Goal: Task Accomplishment & Management: Manage account settings

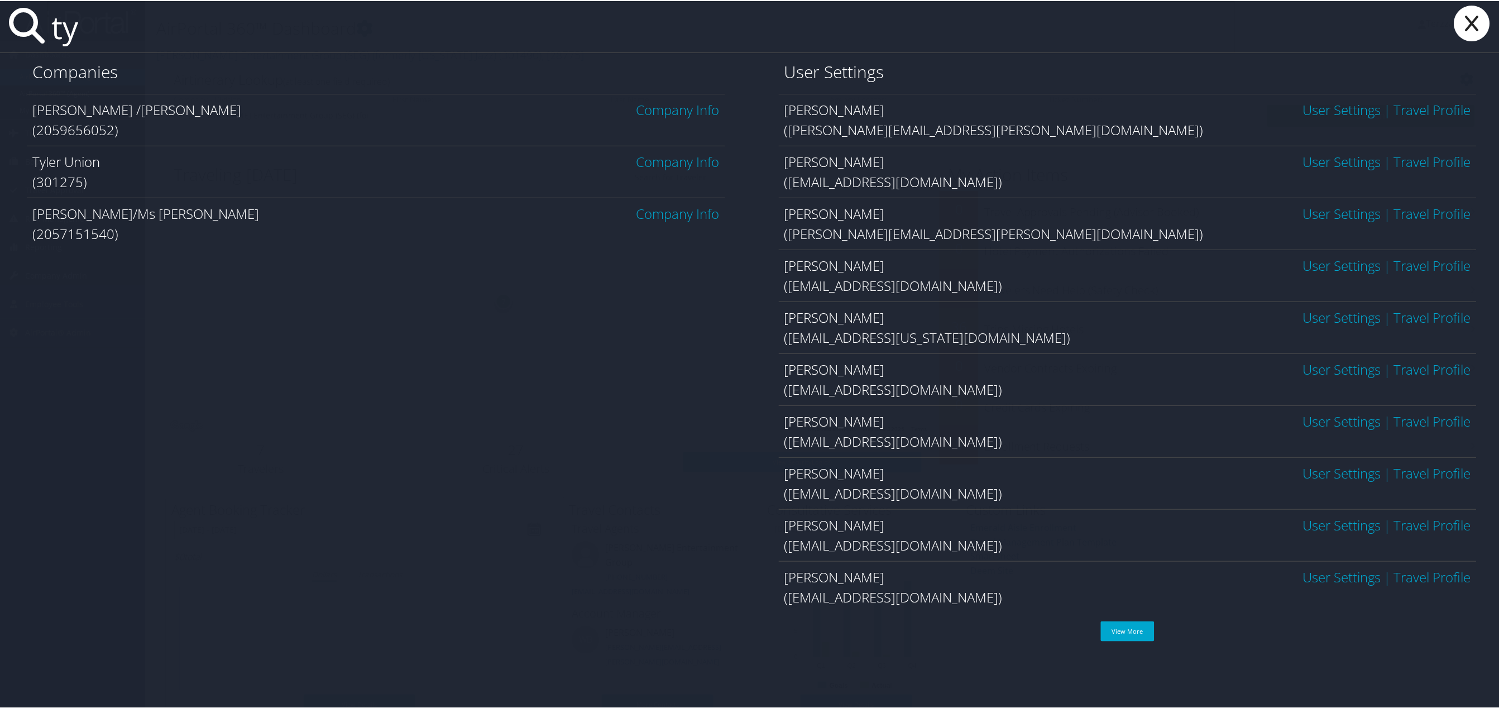
type input "t"
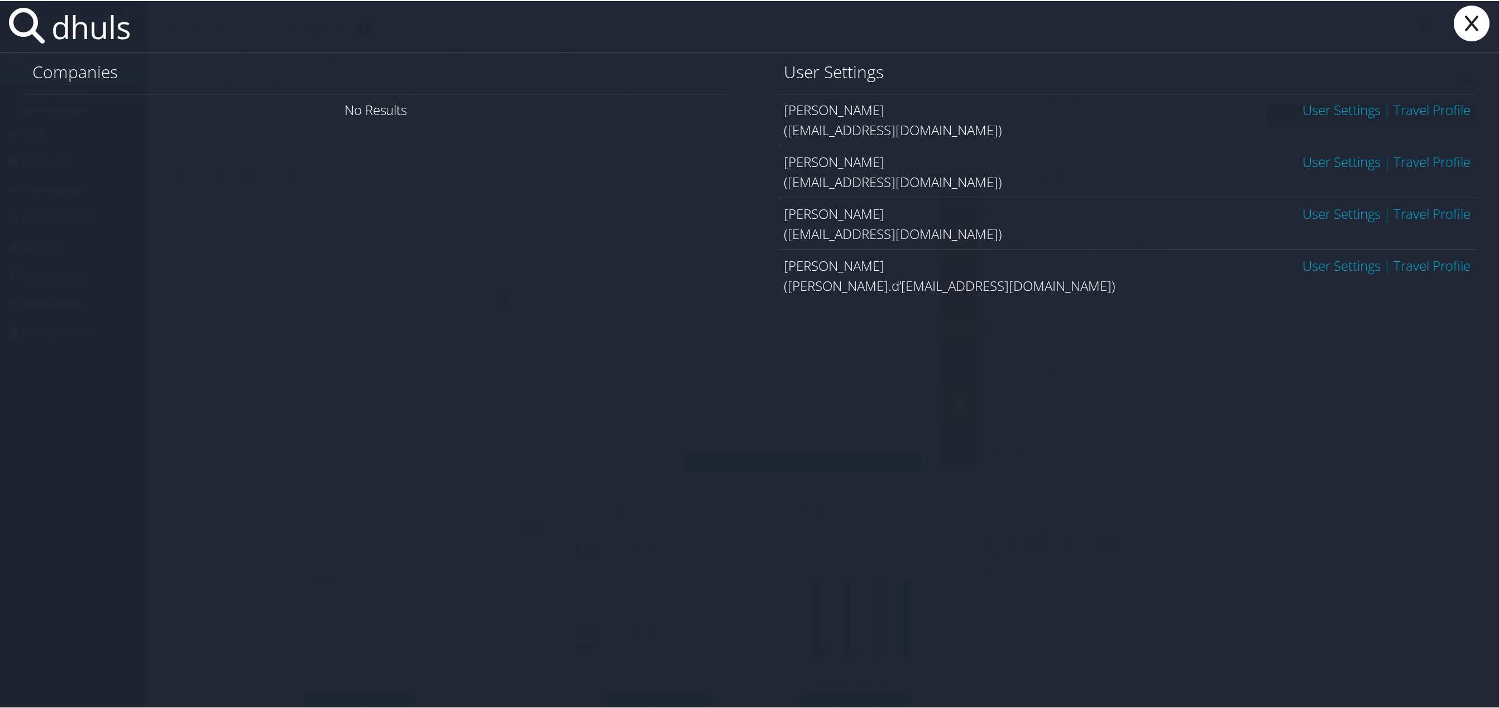
type input "dhuls"
click at [1337, 267] on link "User Settings" at bounding box center [1342, 264] width 78 height 18
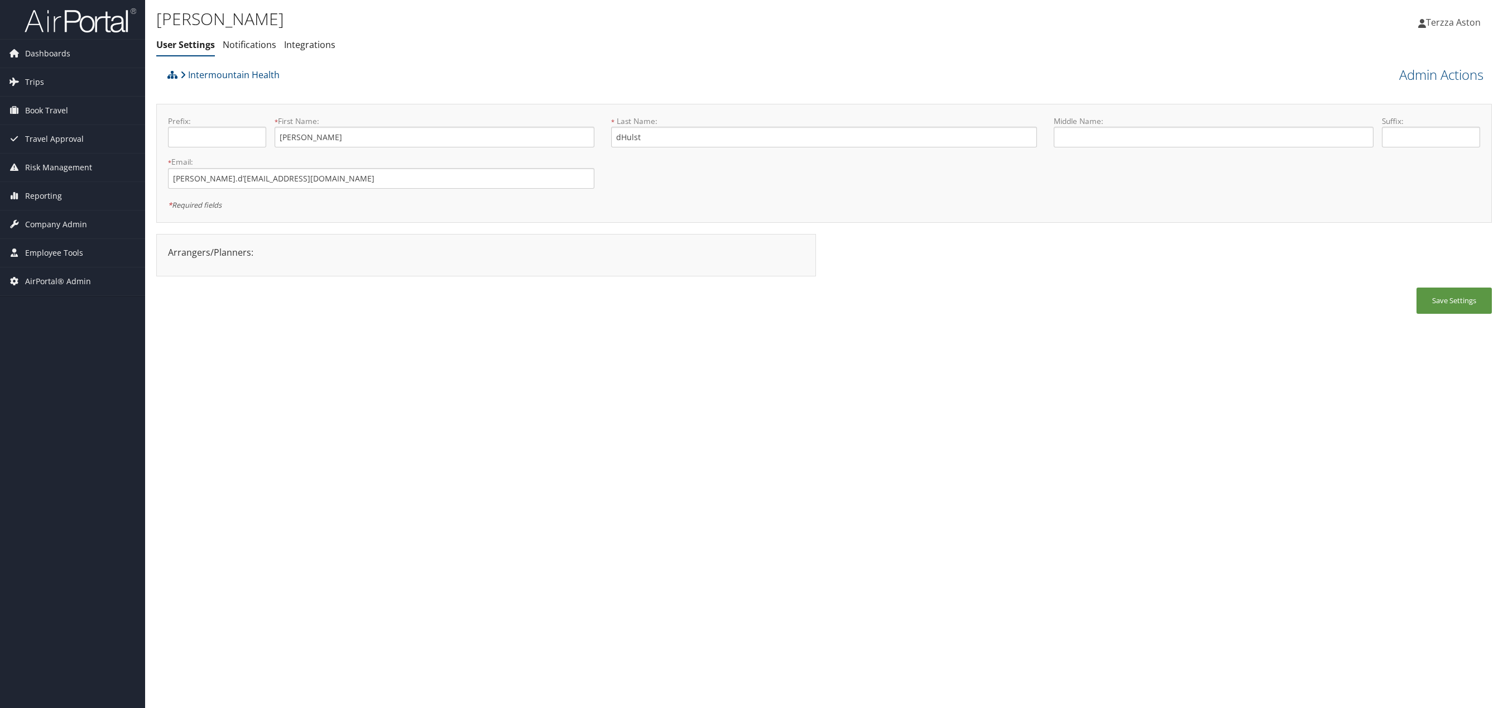
click at [1443, 14] on link "Terzza Aston" at bounding box center [1455, 22] width 74 height 33
click at [1463, 21] on span "Terzza Aston" at bounding box center [1453, 22] width 55 height 12
click at [1439, 23] on span "Terzza Aston" at bounding box center [1453, 22] width 55 height 12
click at [1426, 69] on link "Admin Actions" at bounding box center [1441, 74] width 84 height 19
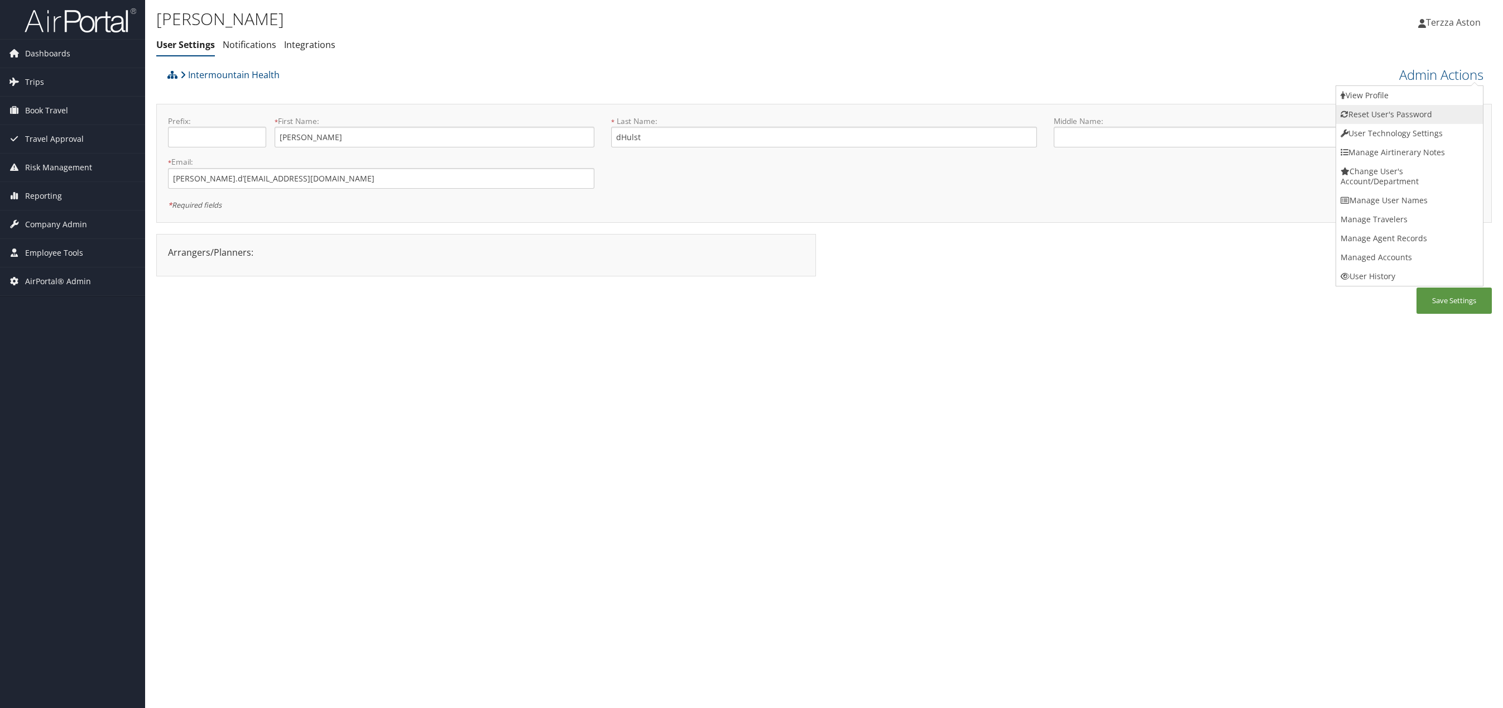
click at [1399, 115] on link "Reset User's Password" at bounding box center [1409, 114] width 147 height 19
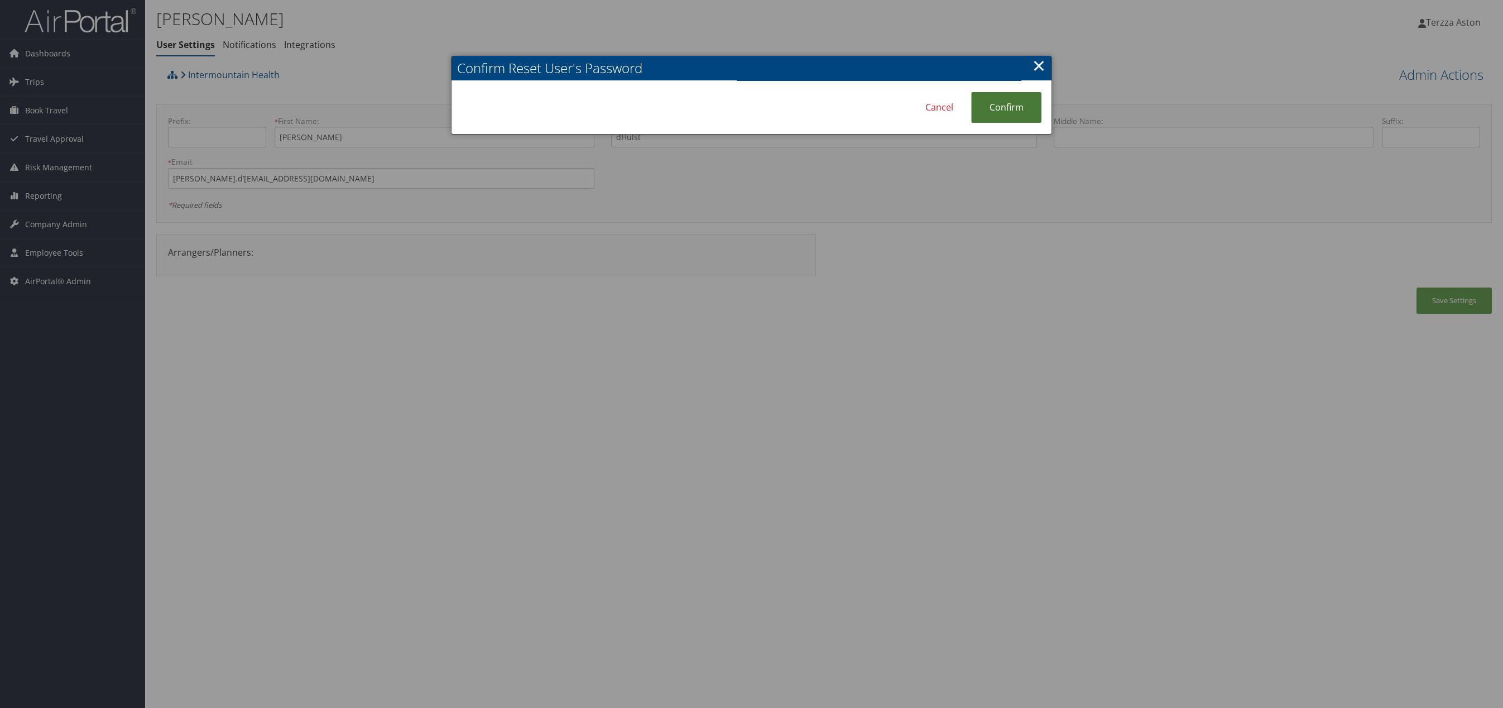
drag, startPoint x: 1017, startPoint y: 93, endPoint x: 1021, endPoint y: 99, distance: 7.3
click at [1016, 92] on link "Confirm" at bounding box center [1006, 107] width 70 height 31
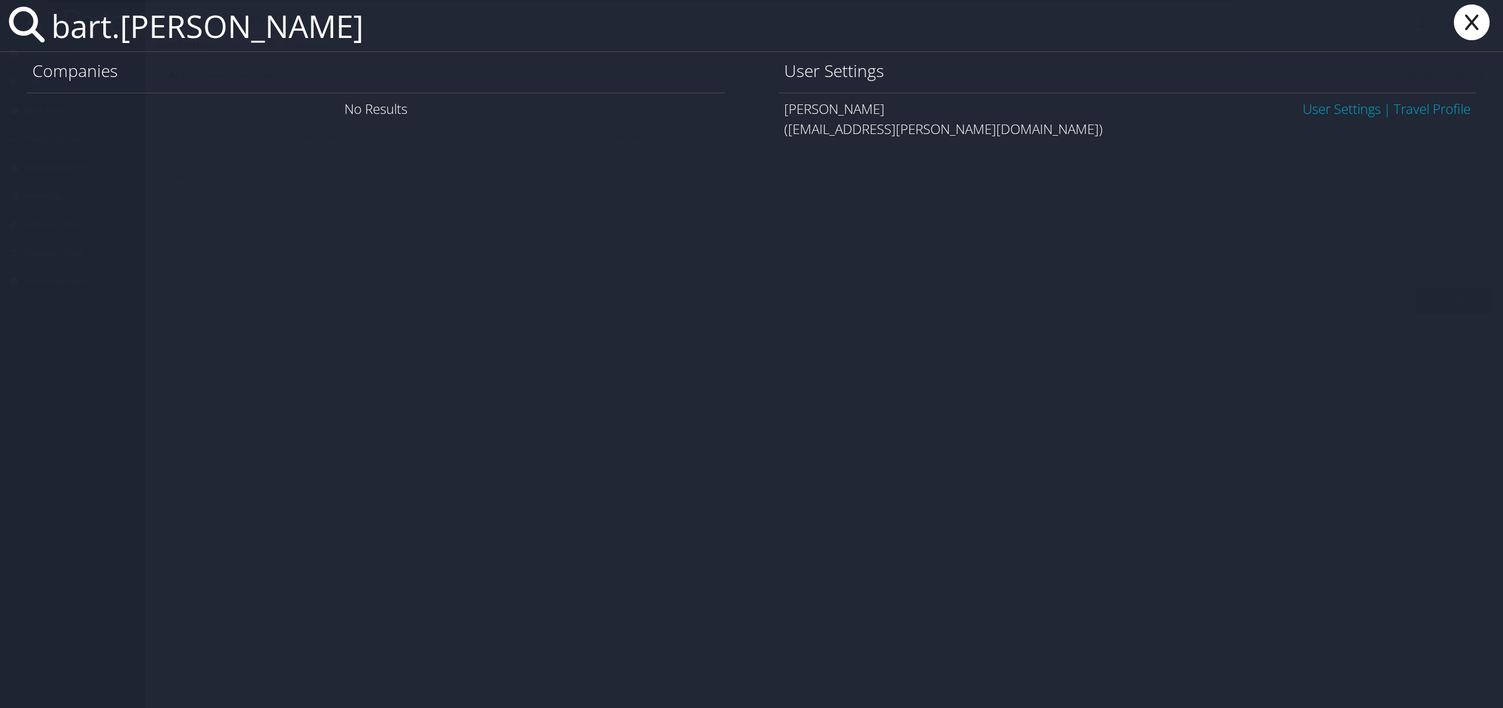
type input "bart.taylor"
click at [1309, 111] on link "User Settings" at bounding box center [1342, 108] width 78 height 18
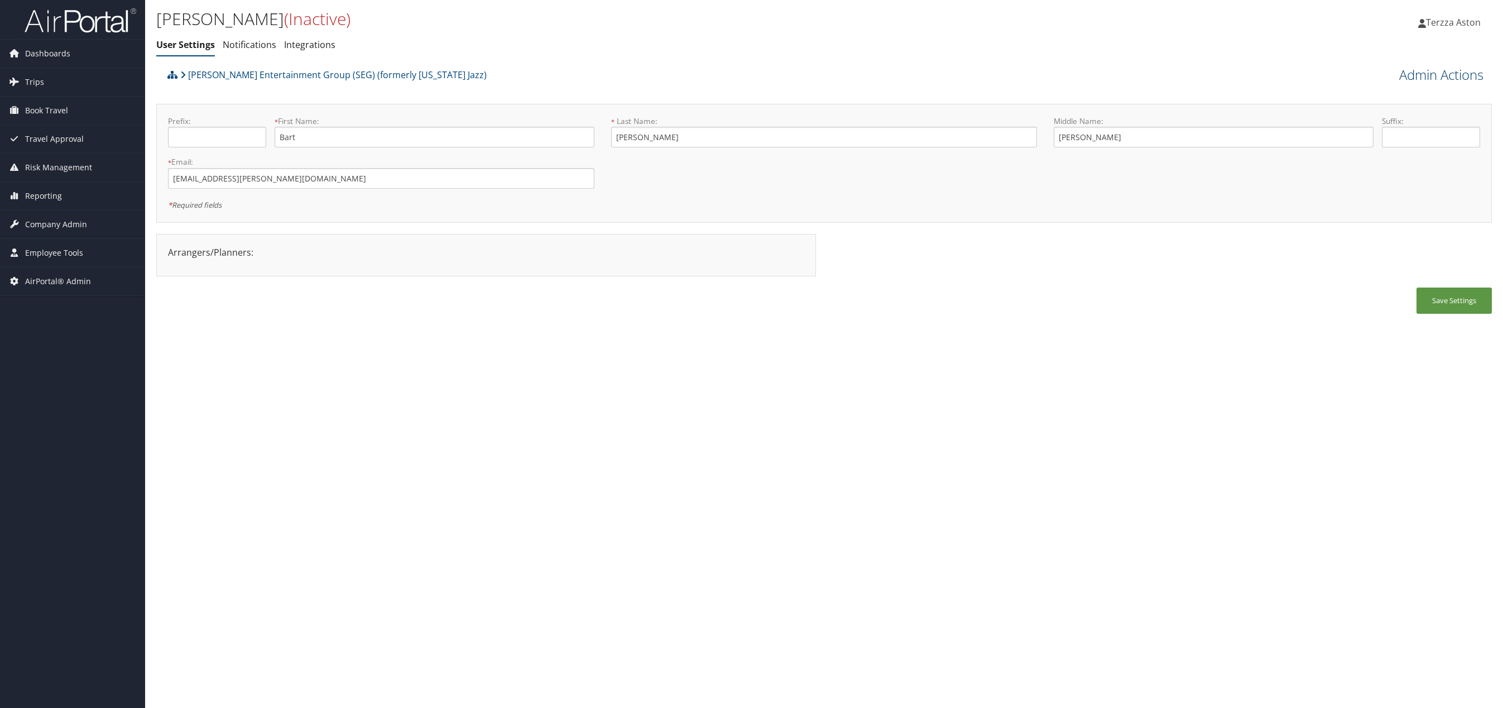
click at [1444, 74] on link "Admin Actions" at bounding box center [1441, 74] width 84 height 19
click at [1372, 98] on link "Activate User" at bounding box center [1409, 95] width 147 height 19
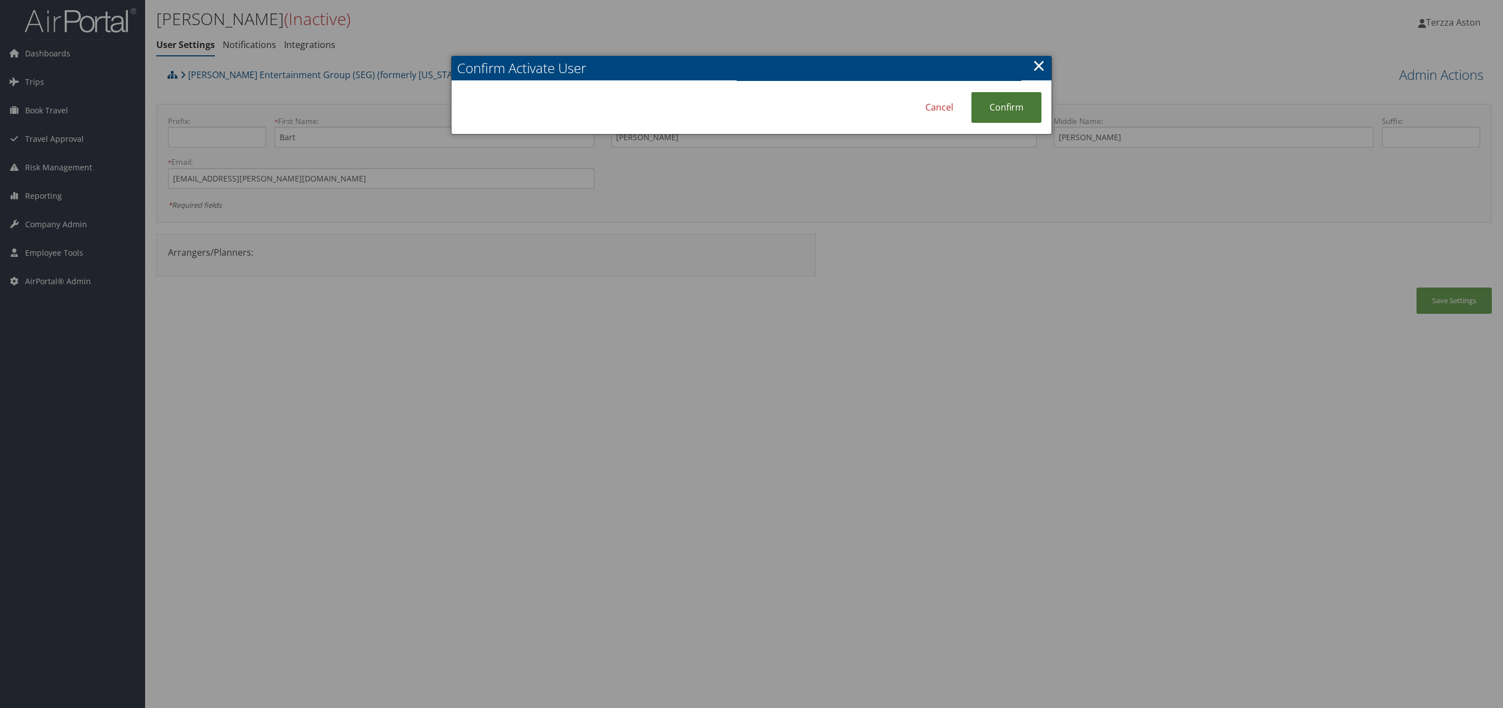
click at [1015, 101] on link "Confirm" at bounding box center [1006, 107] width 70 height 31
click at [1038, 47] on div at bounding box center [751, 354] width 1503 height 708
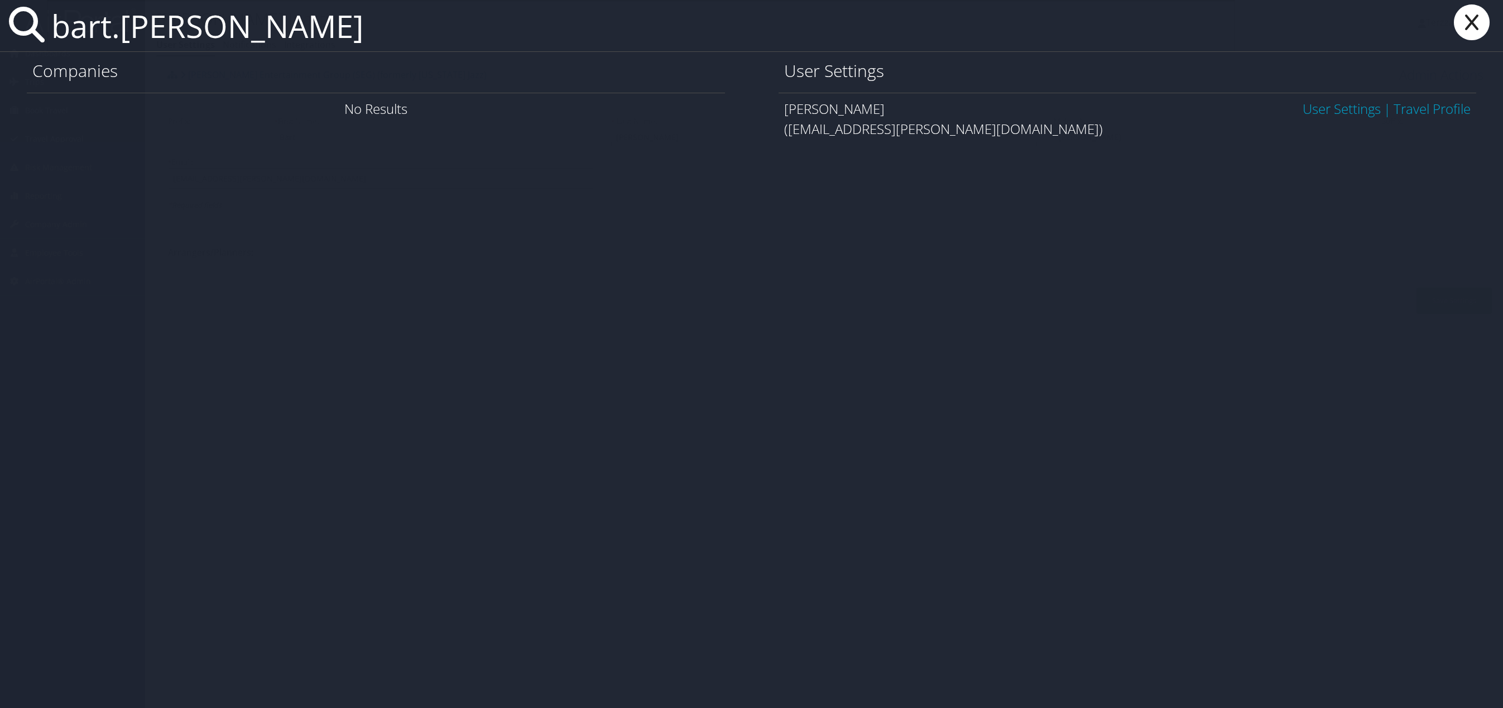
type input "bart.taylor"
click at [1346, 113] on link "User Settings" at bounding box center [1342, 108] width 78 height 18
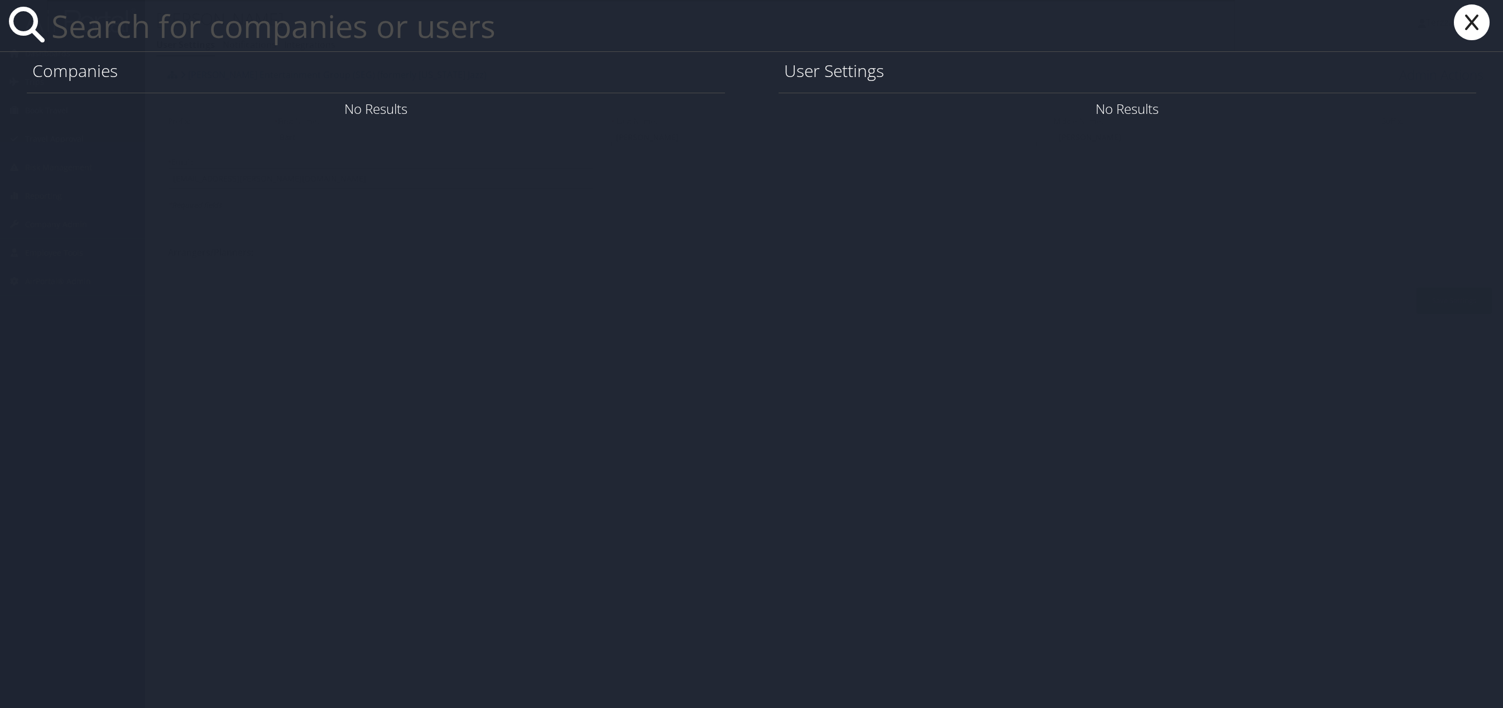
paste input "tyler.d’hulst@imail.org"
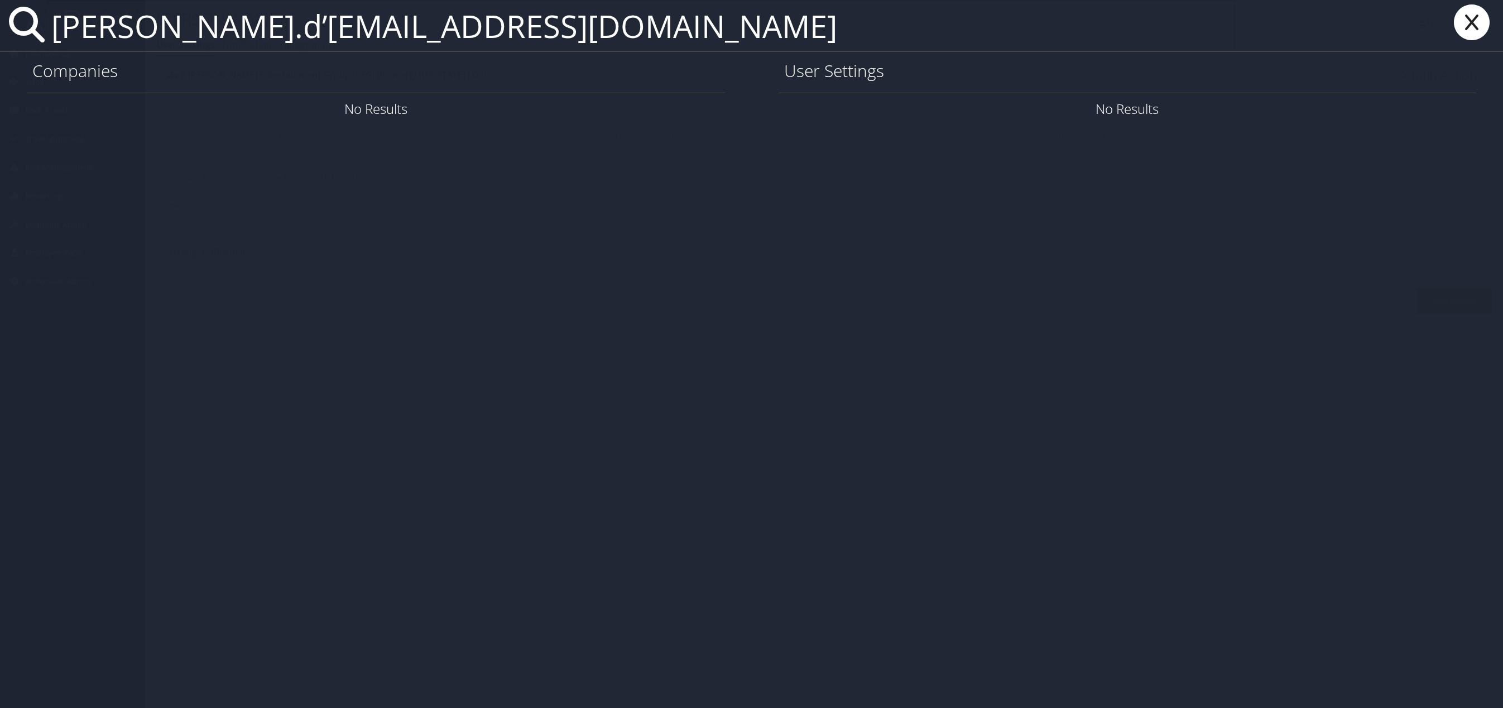
type input "tyler.d’hulst@imail.org"
click at [1346, 105] on link "User Settings" at bounding box center [1342, 108] width 78 height 18
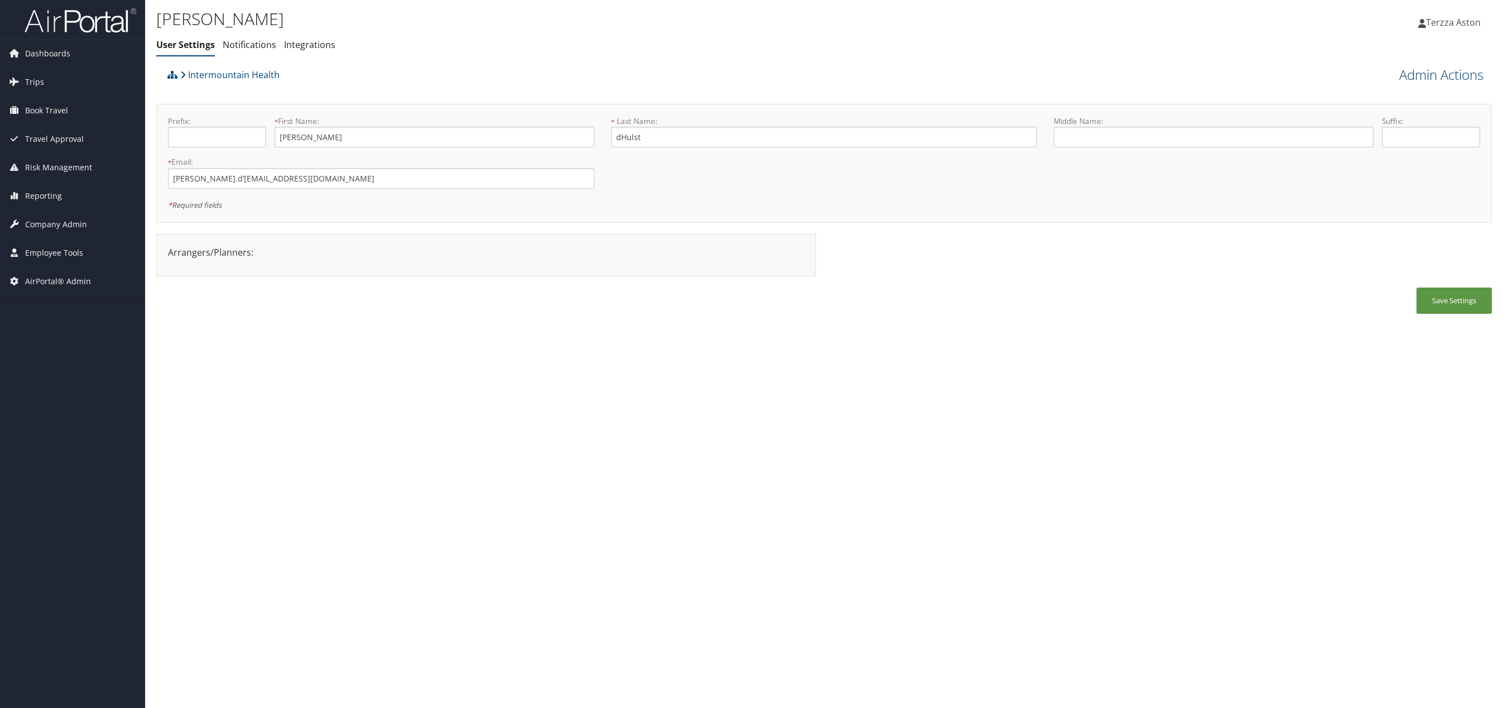
click at [1445, 70] on link "Admin Actions" at bounding box center [1441, 74] width 84 height 19
click at [1379, 132] on link "User Technology Settings" at bounding box center [1409, 133] width 147 height 19
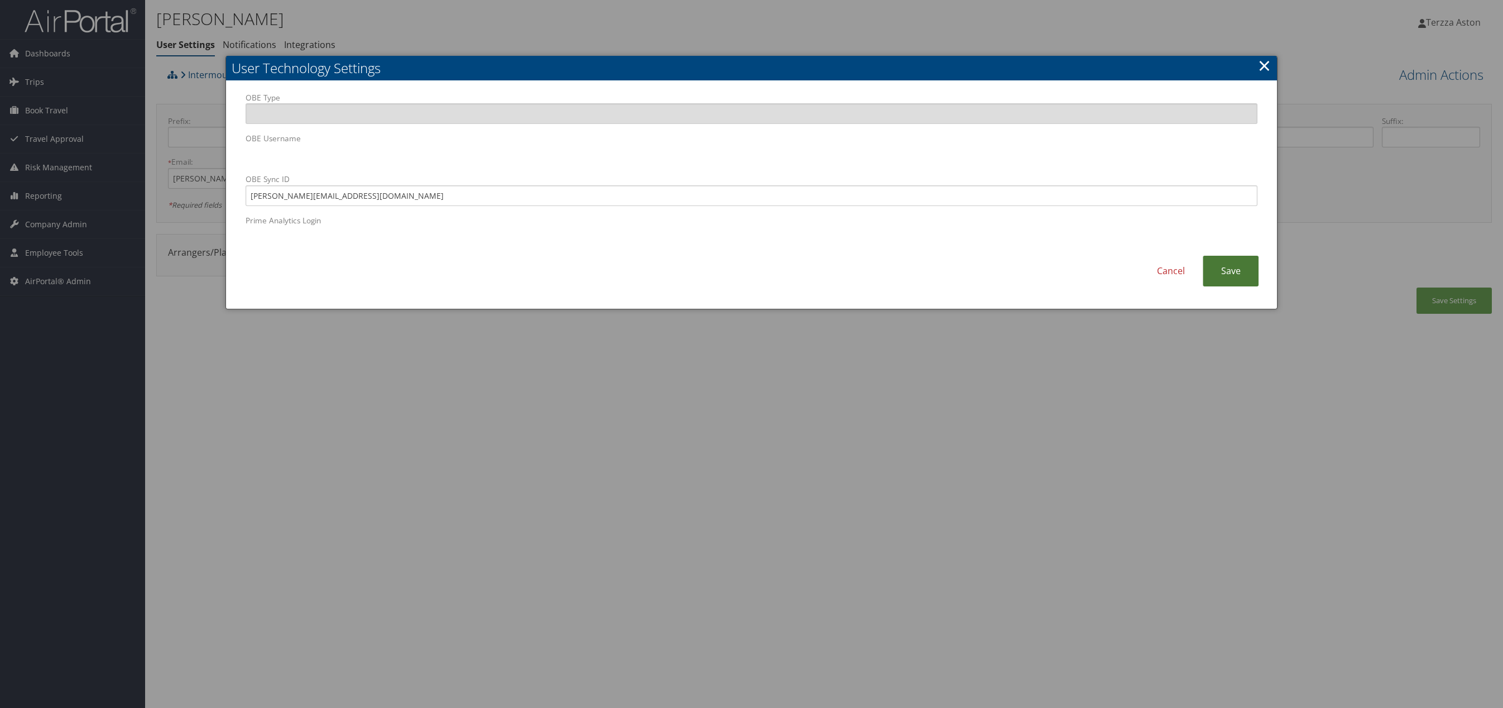
click at [1243, 262] on link "Save" at bounding box center [1231, 271] width 56 height 31
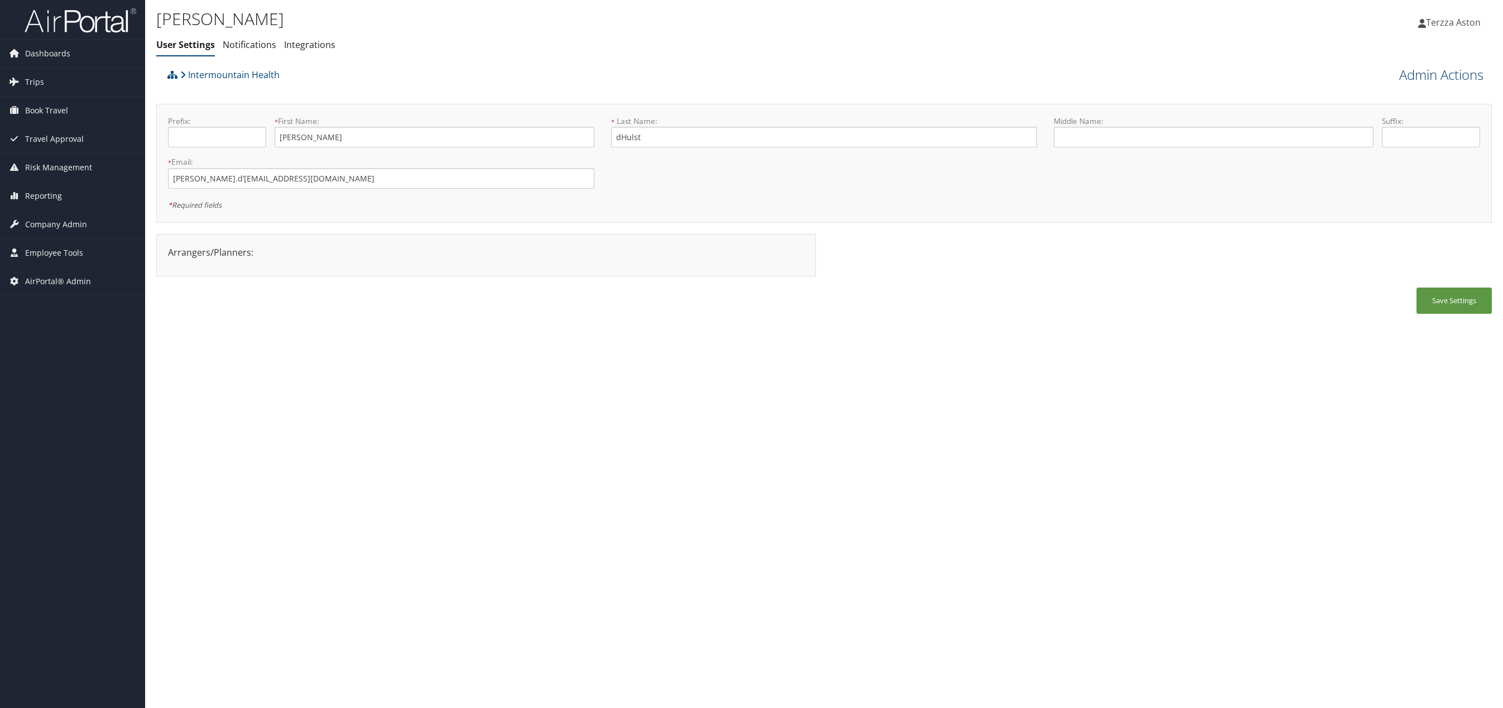
click at [1426, 82] on link "Admin Actions" at bounding box center [1441, 74] width 84 height 19
click at [1384, 115] on link "Reset User's Password" at bounding box center [1409, 114] width 147 height 19
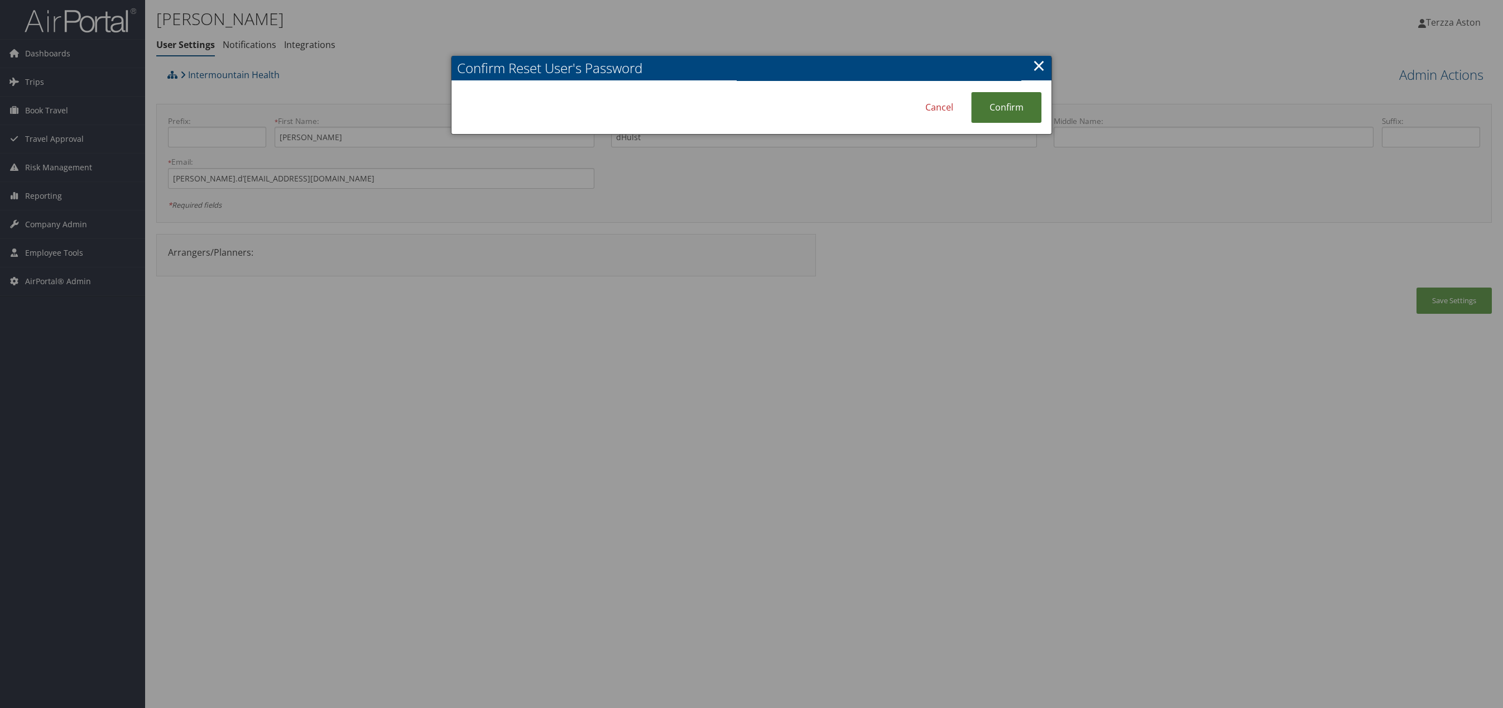
click at [1030, 107] on link "Confirm" at bounding box center [1006, 107] width 70 height 31
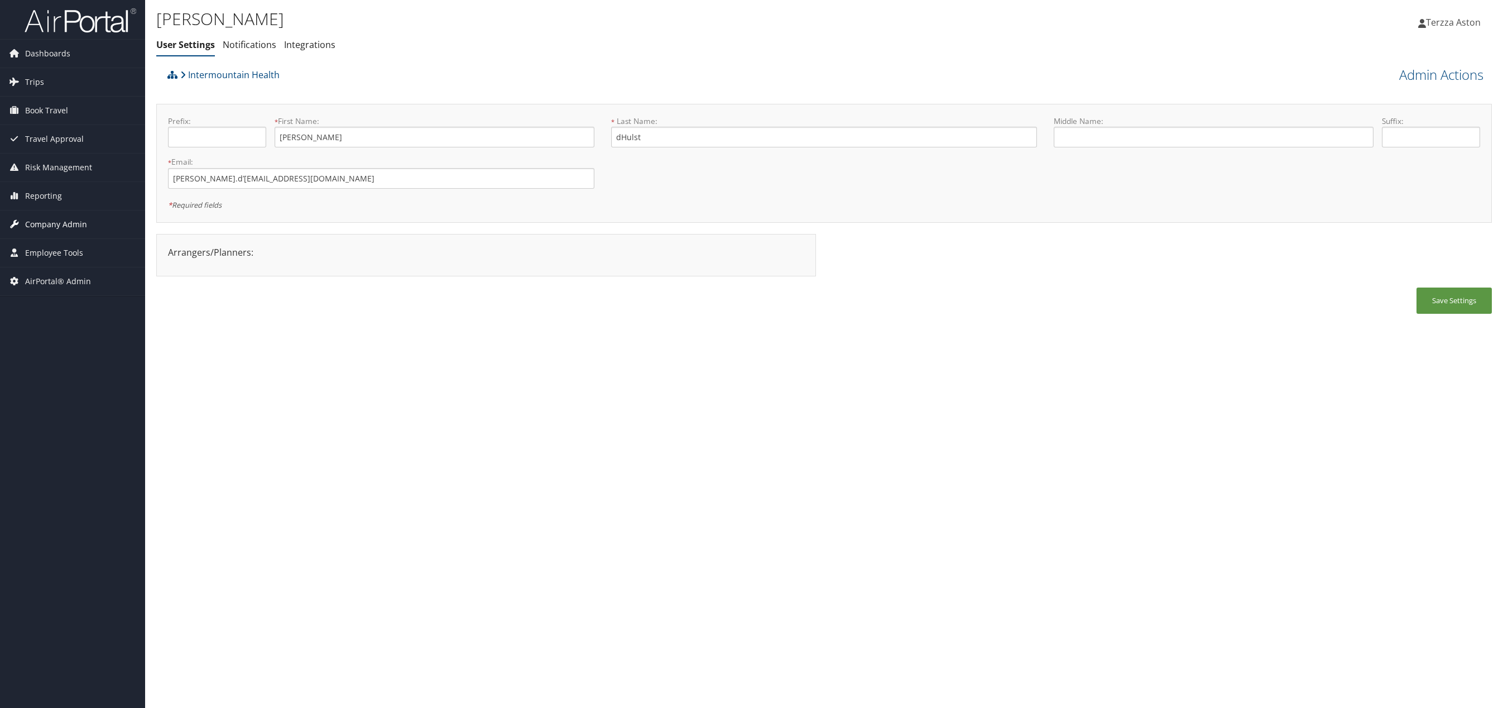
click at [59, 220] on span "Company Admin" at bounding box center [56, 224] width 62 height 28
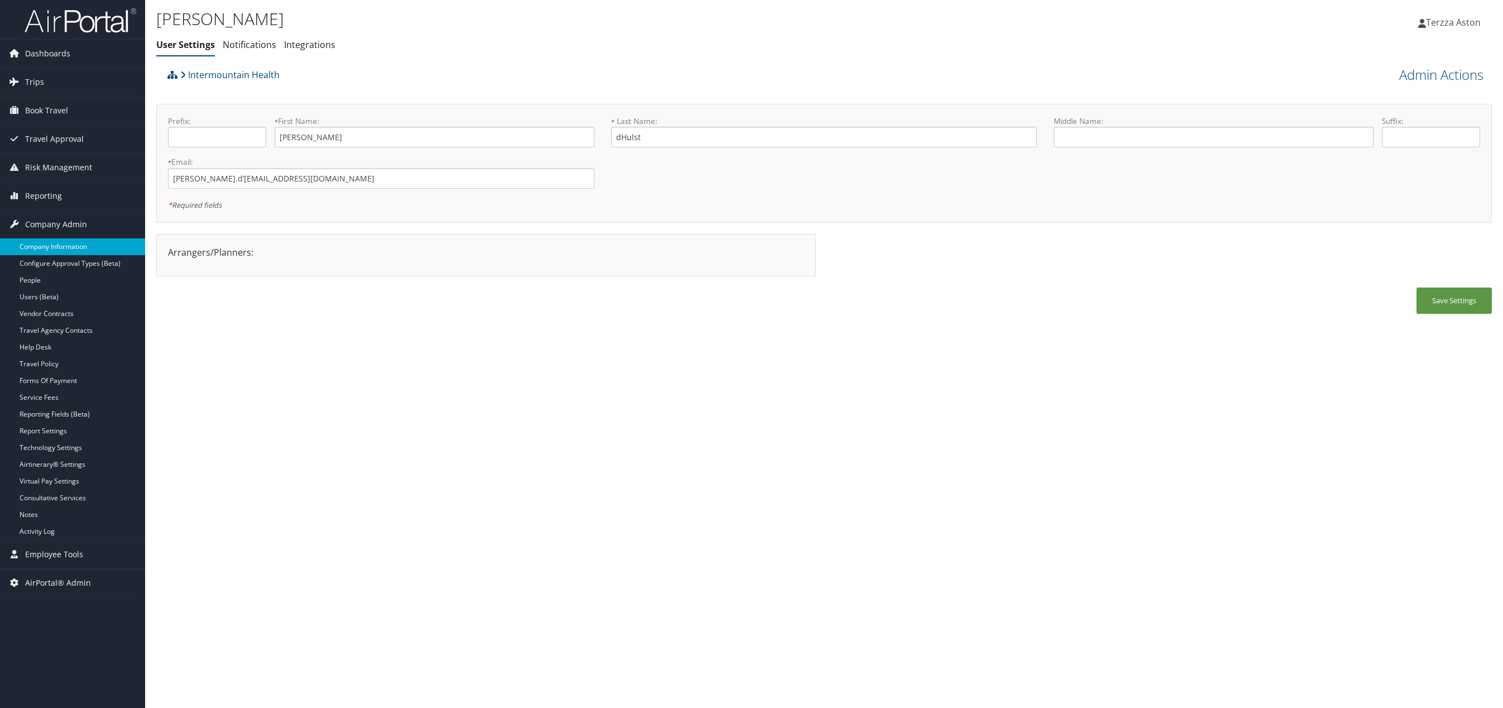
click at [59, 243] on link "Company Information" at bounding box center [72, 246] width 145 height 17
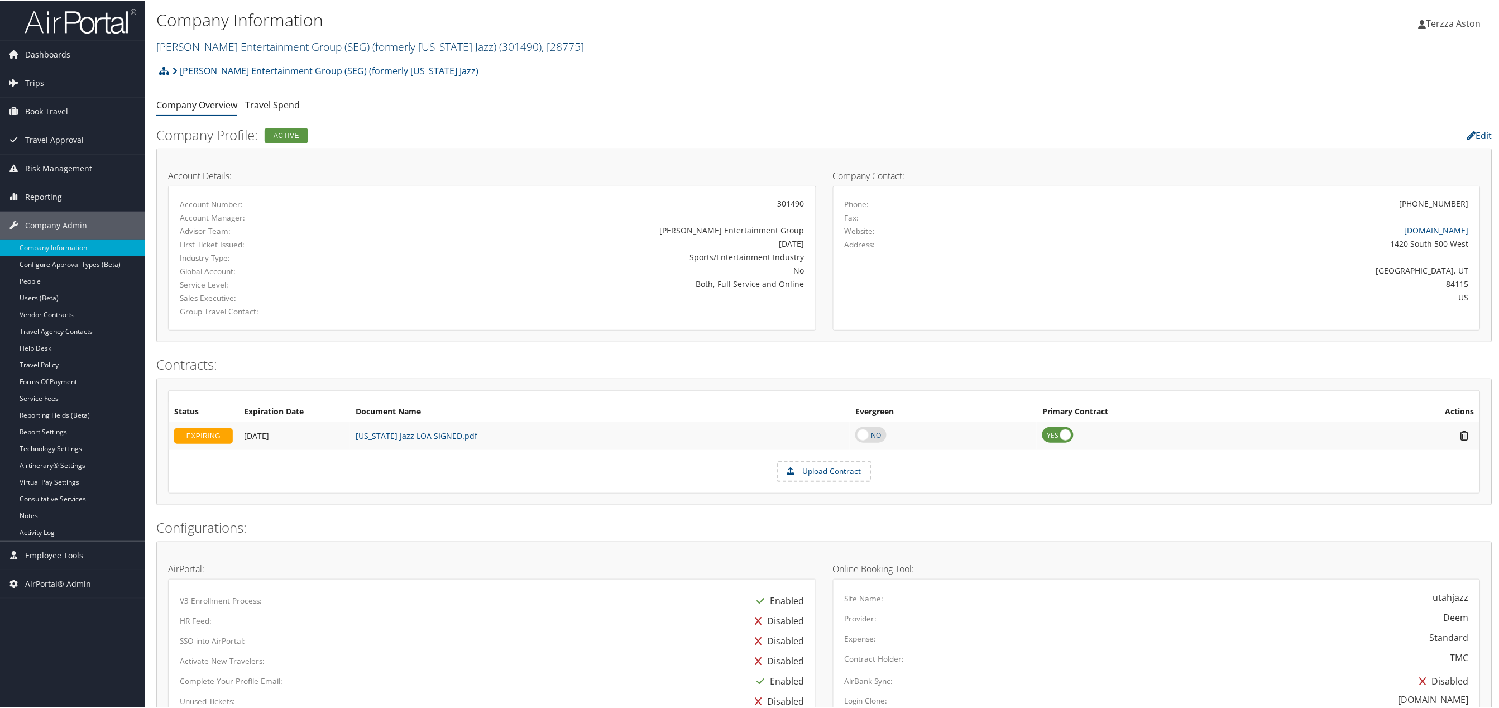
click at [208, 42] on link "[PERSON_NAME] Entertainment Group (SEG) (formerly [US_STATE] Jazz) ( 301490 ) ,…" at bounding box center [370, 45] width 428 height 15
click at [205, 66] on input "search" at bounding box center [230, 66] width 147 height 21
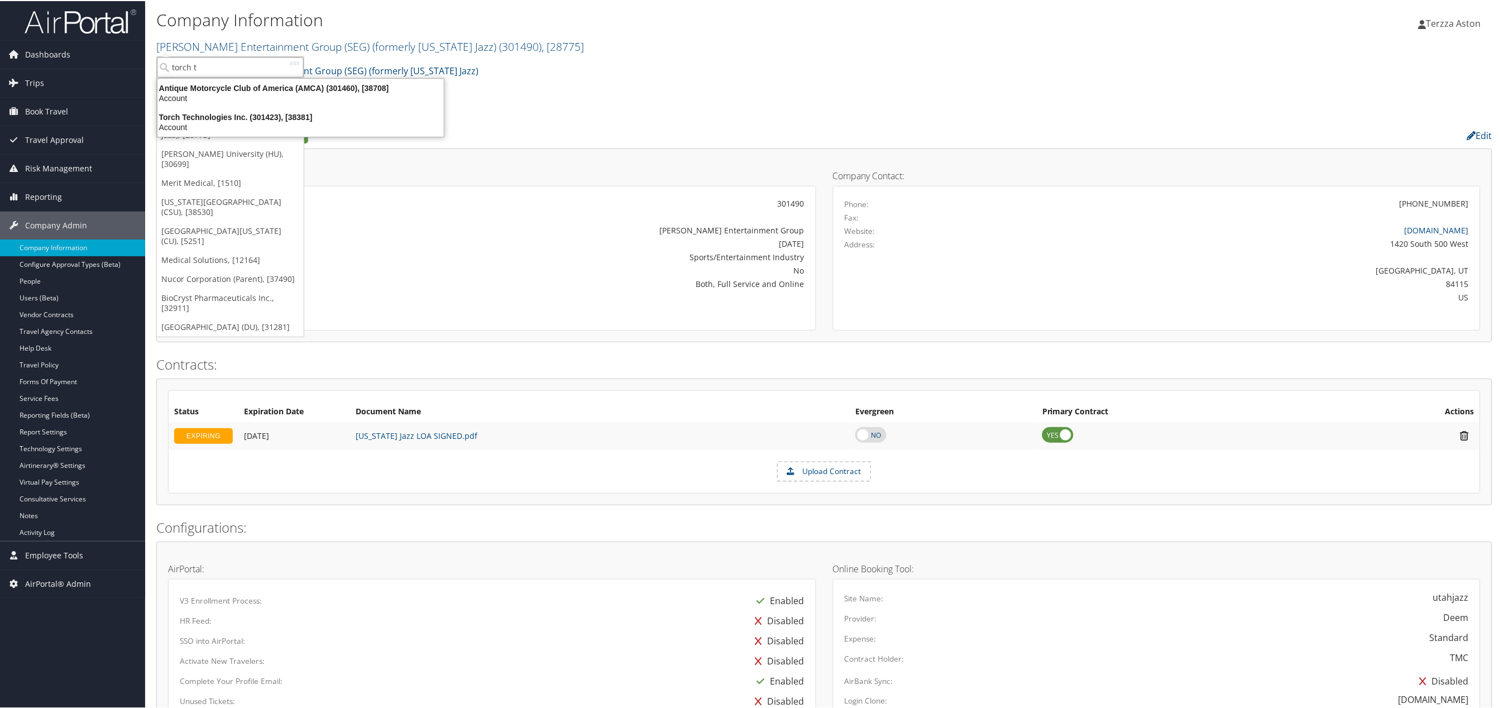
type input "torch te"
click at [209, 87] on div "Torch Technologies Inc. (301423), [38381]" at bounding box center [257, 87] width 212 height 10
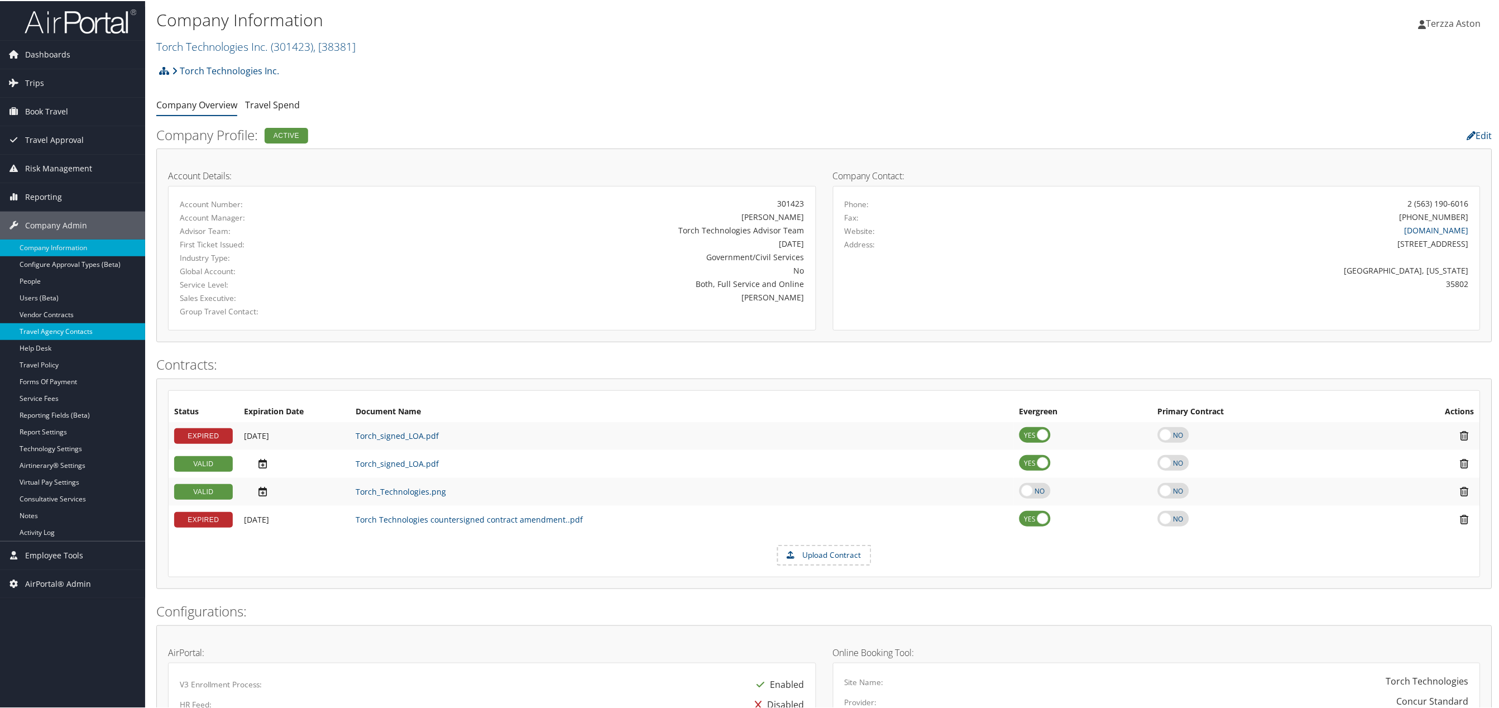
click at [84, 333] on link "Travel Agency Contacts" at bounding box center [72, 330] width 145 height 17
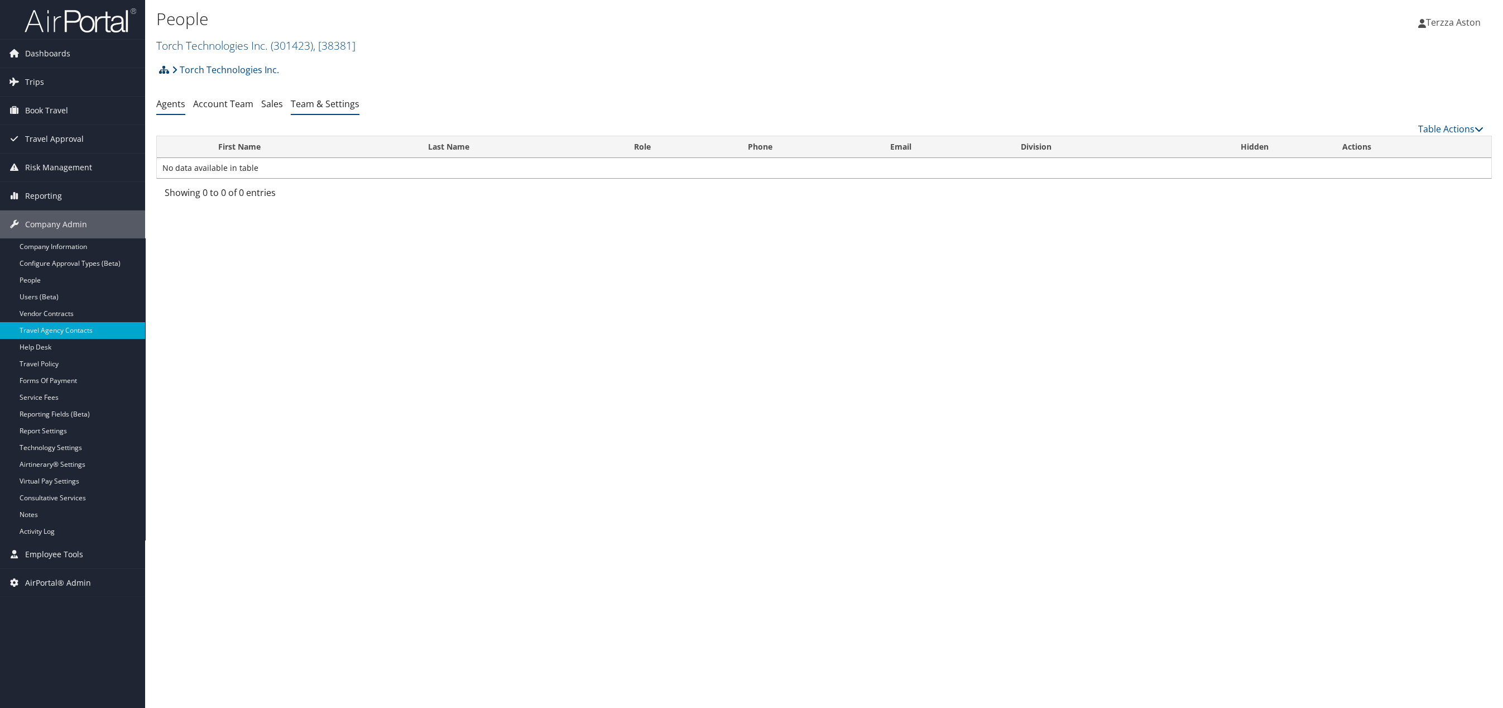
click at [342, 104] on link "Team & Settings" at bounding box center [325, 104] width 69 height 12
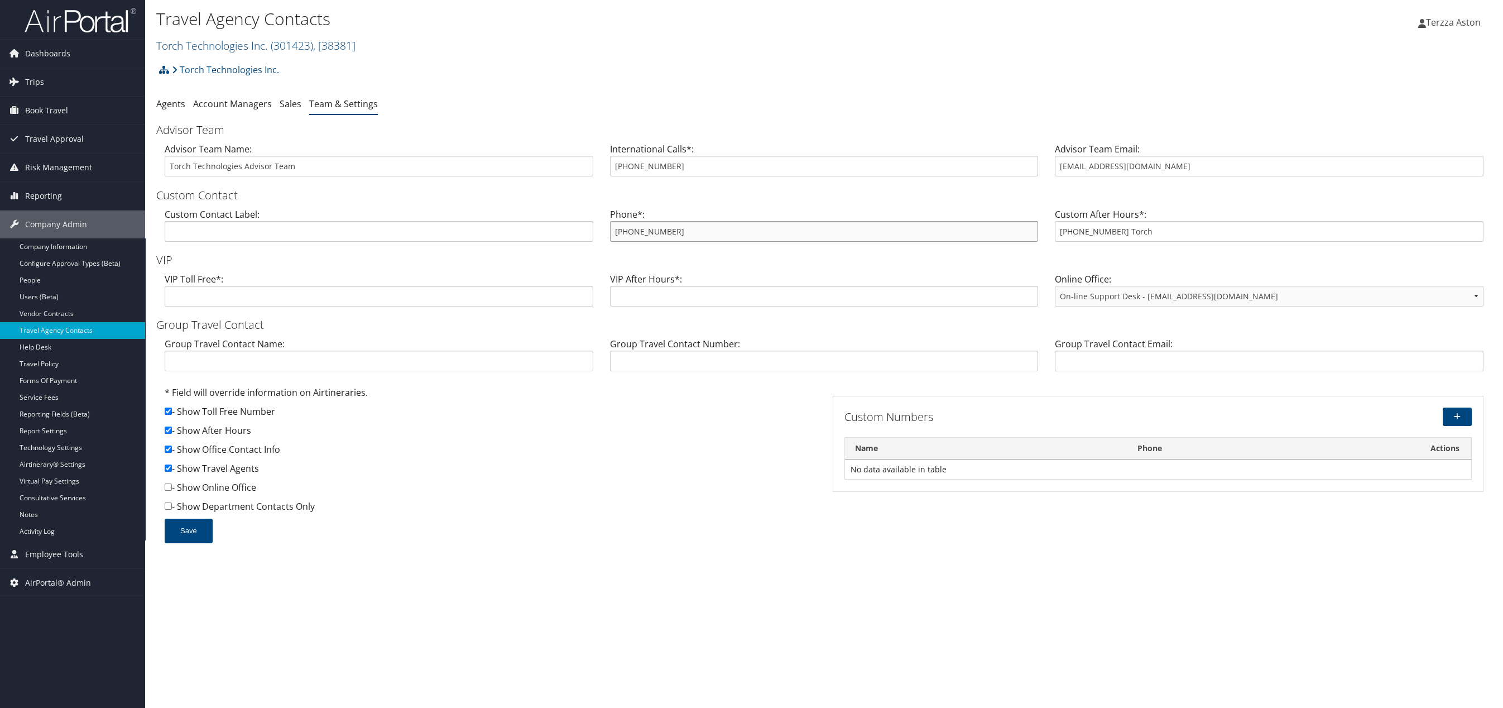
drag, startPoint x: 616, startPoint y: 233, endPoint x: 679, endPoint y: 228, distance: 63.3
click at [679, 228] on input "[PHONE_NUMBER]" at bounding box center [824, 231] width 429 height 21
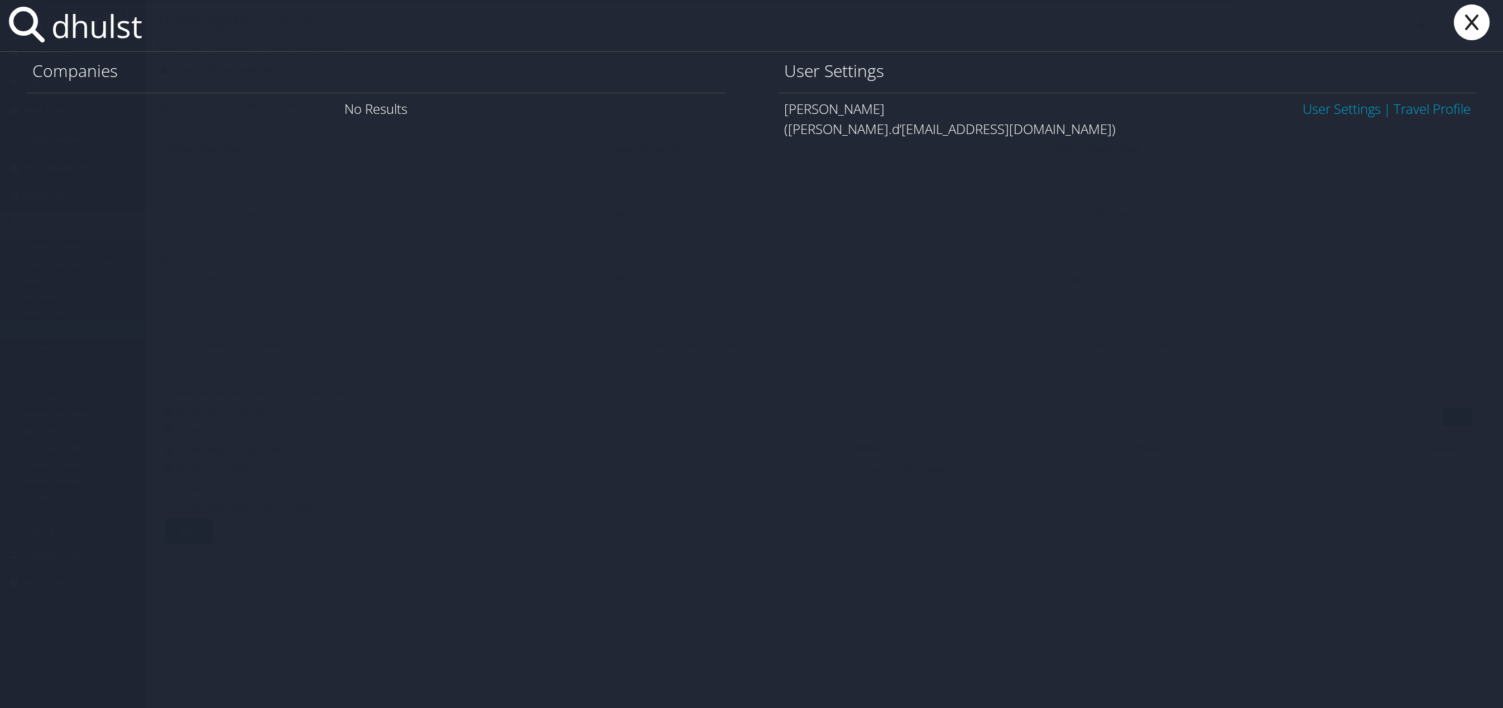
type input "dhulst"
click at [1484, 21] on icon at bounding box center [1472, 22] width 45 height 36
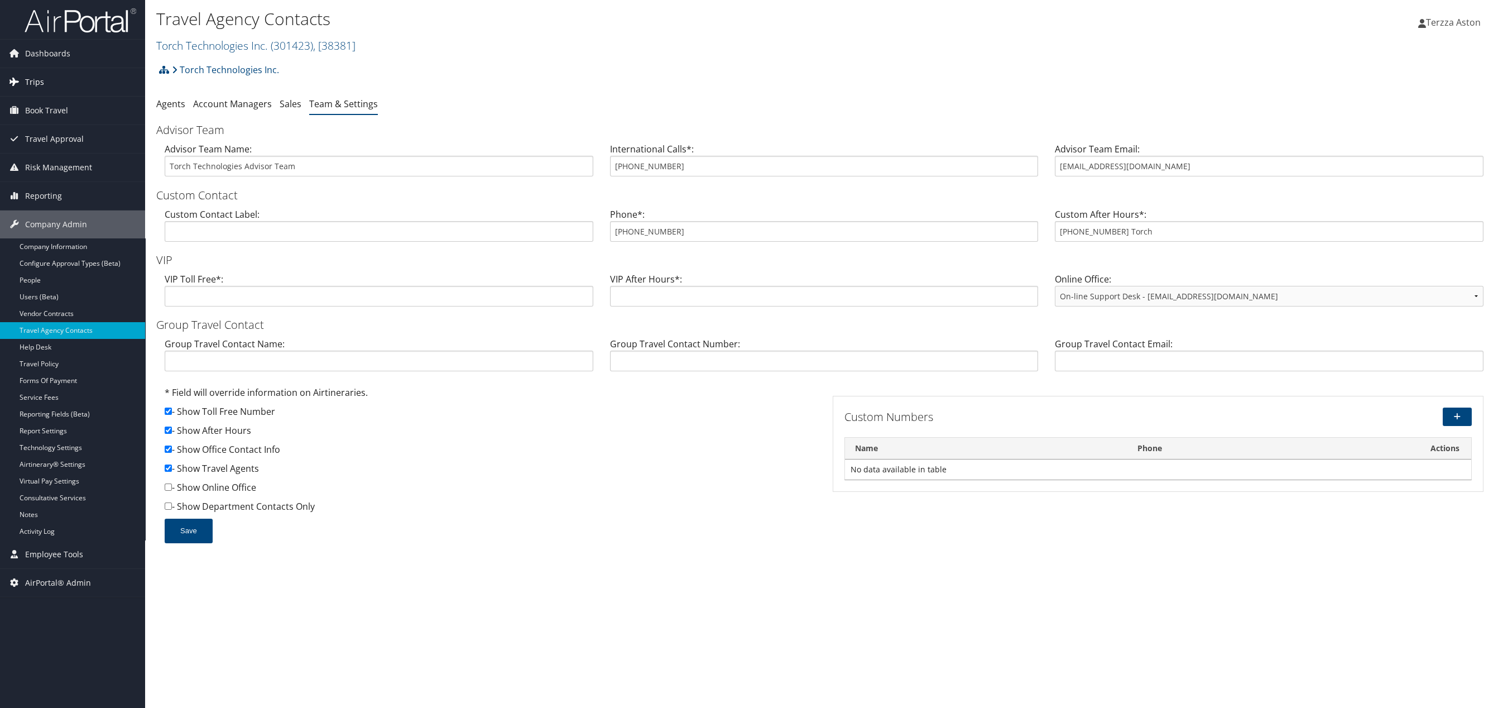
click at [33, 81] on span "Trips" at bounding box center [34, 82] width 19 height 28
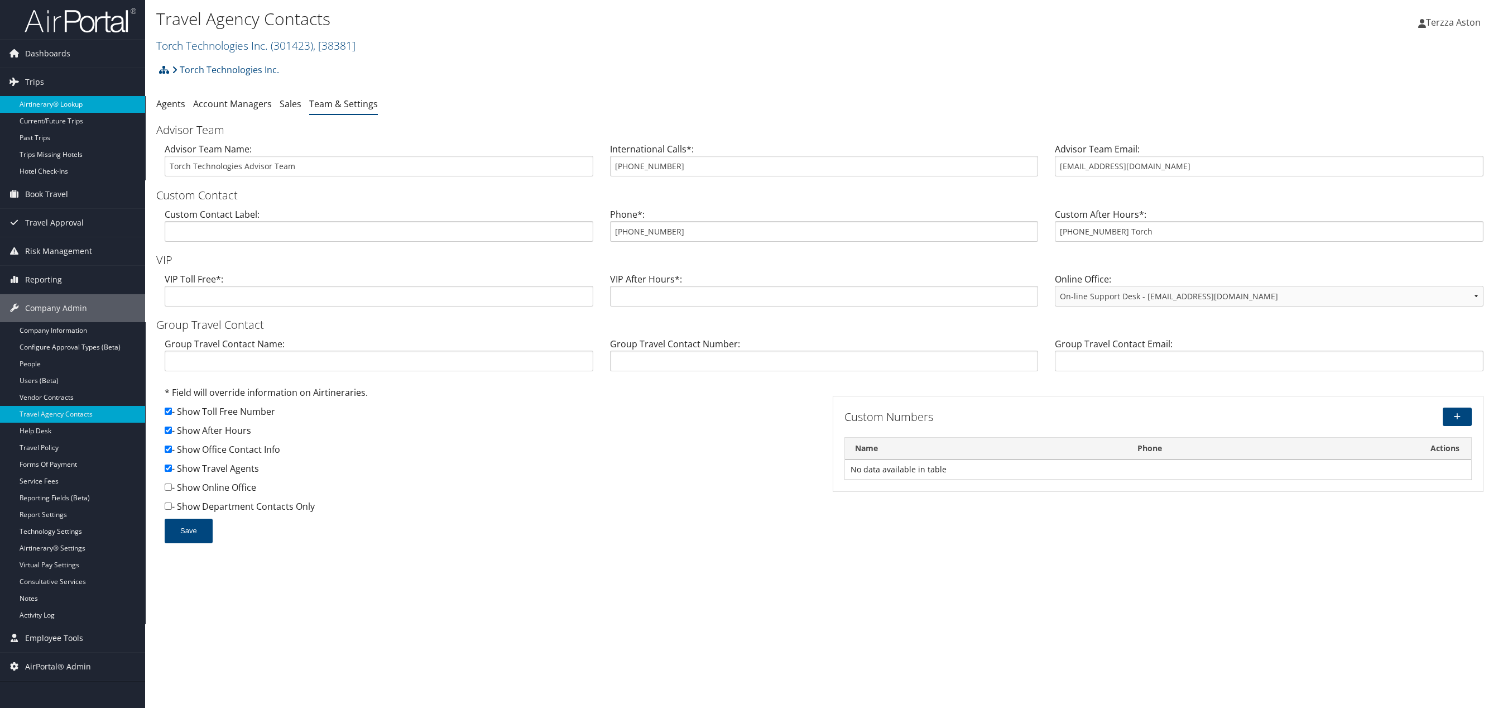
click at [40, 104] on link "Airtinerary® Lookup" at bounding box center [72, 104] width 145 height 17
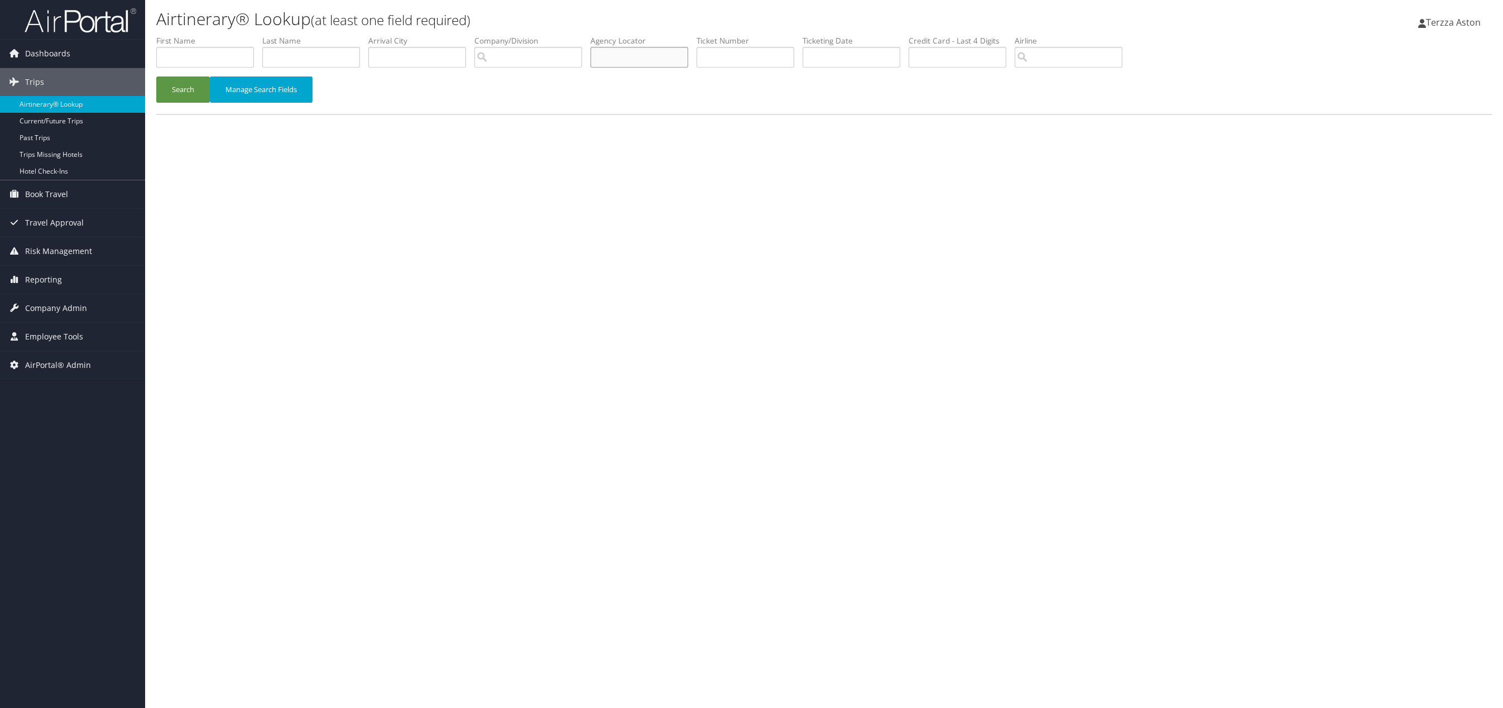
click at [647, 52] on input "text" at bounding box center [640, 57] width 98 height 21
type input "dmp65d"
click at [156, 76] on button "Search" at bounding box center [183, 89] width 54 height 26
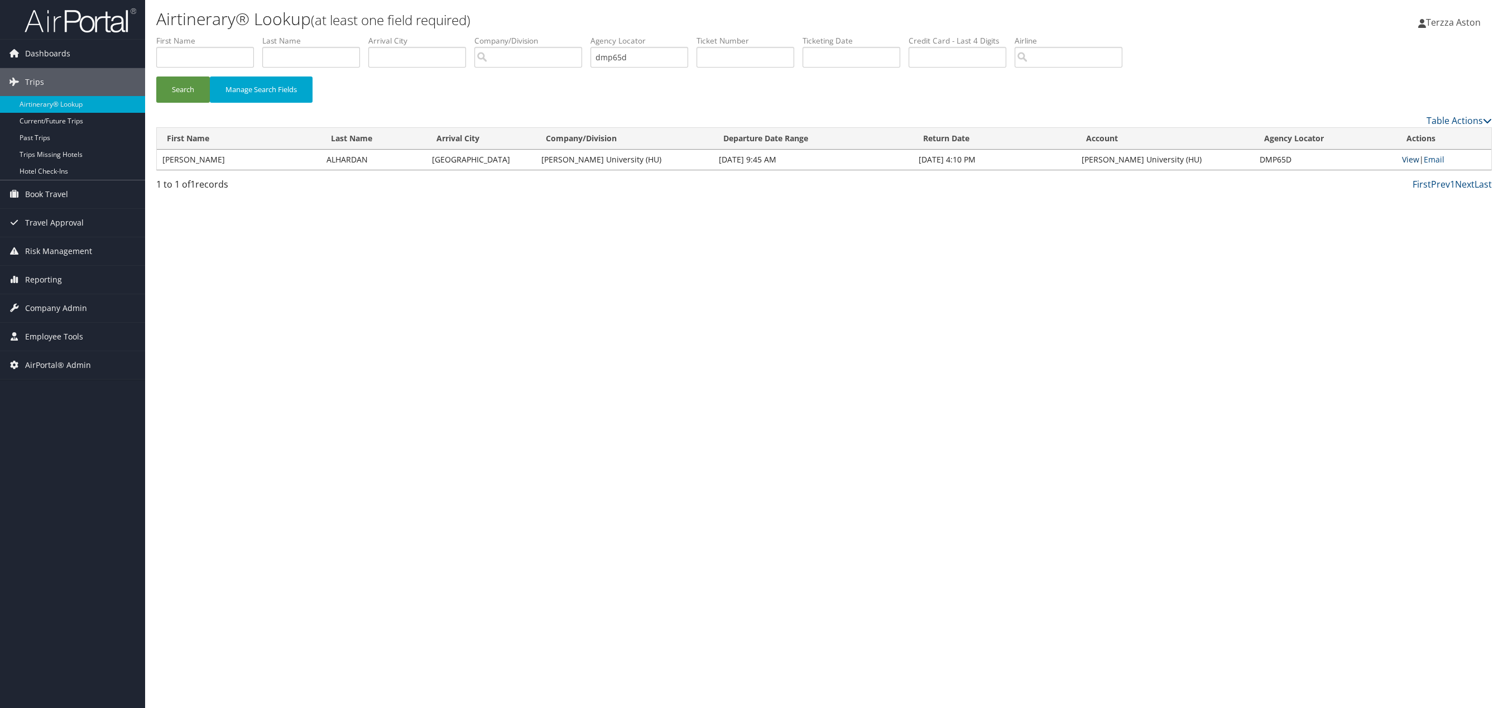
click at [1410, 156] on link "View" at bounding box center [1410, 159] width 17 height 11
click at [61, 302] on span "Company Admin" at bounding box center [56, 308] width 62 height 28
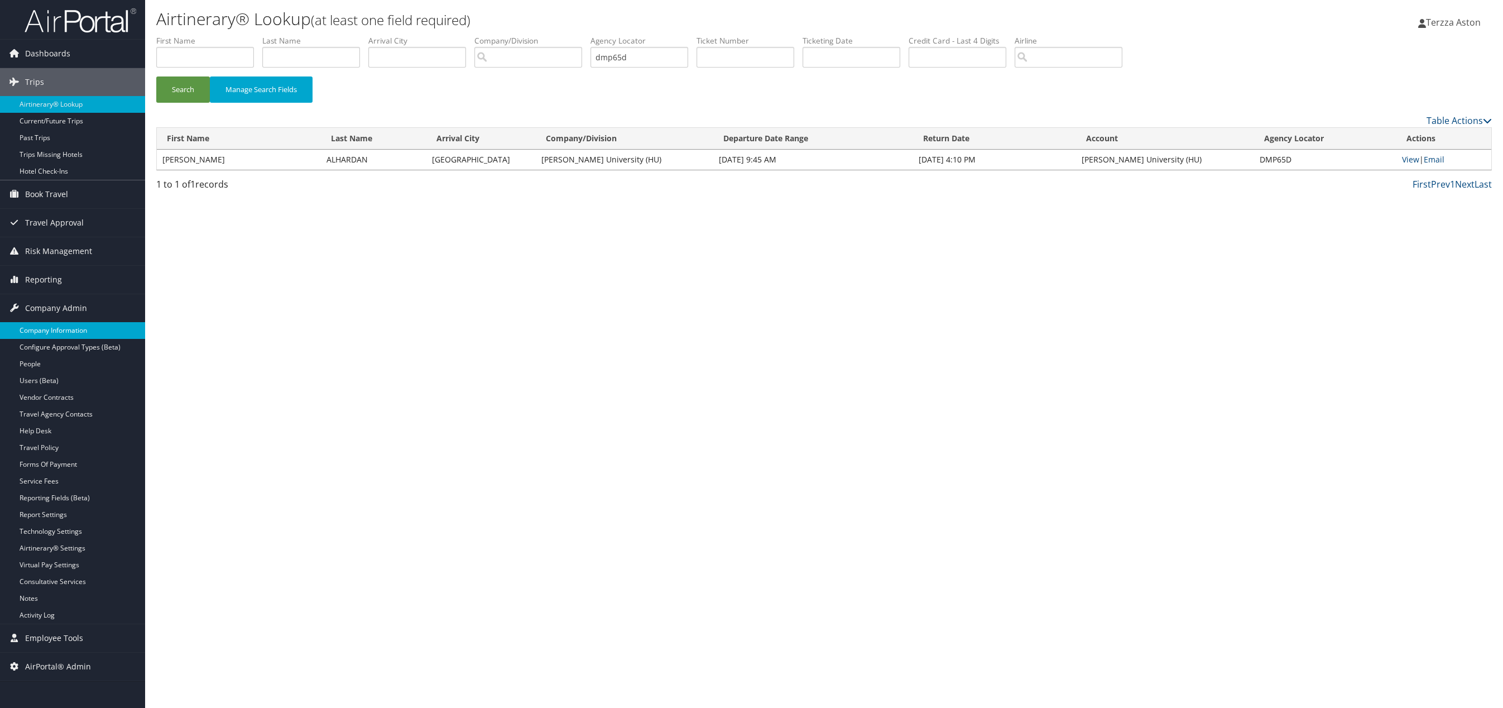
click at [57, 328] on link "Company Information" at bounding box center [72, 330] width 145 height 17
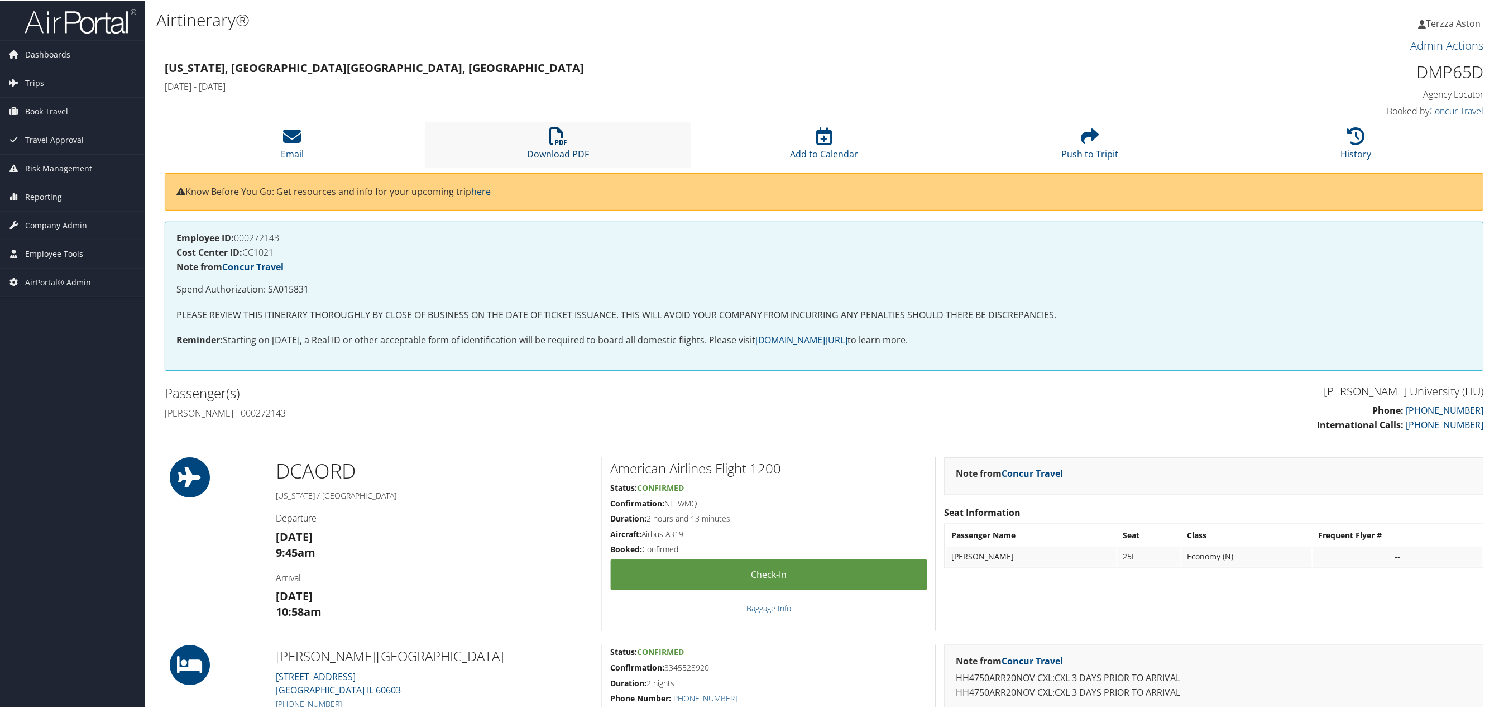
click at [551, 136] on icon at bounding box center [558, 135] width 18 height 18
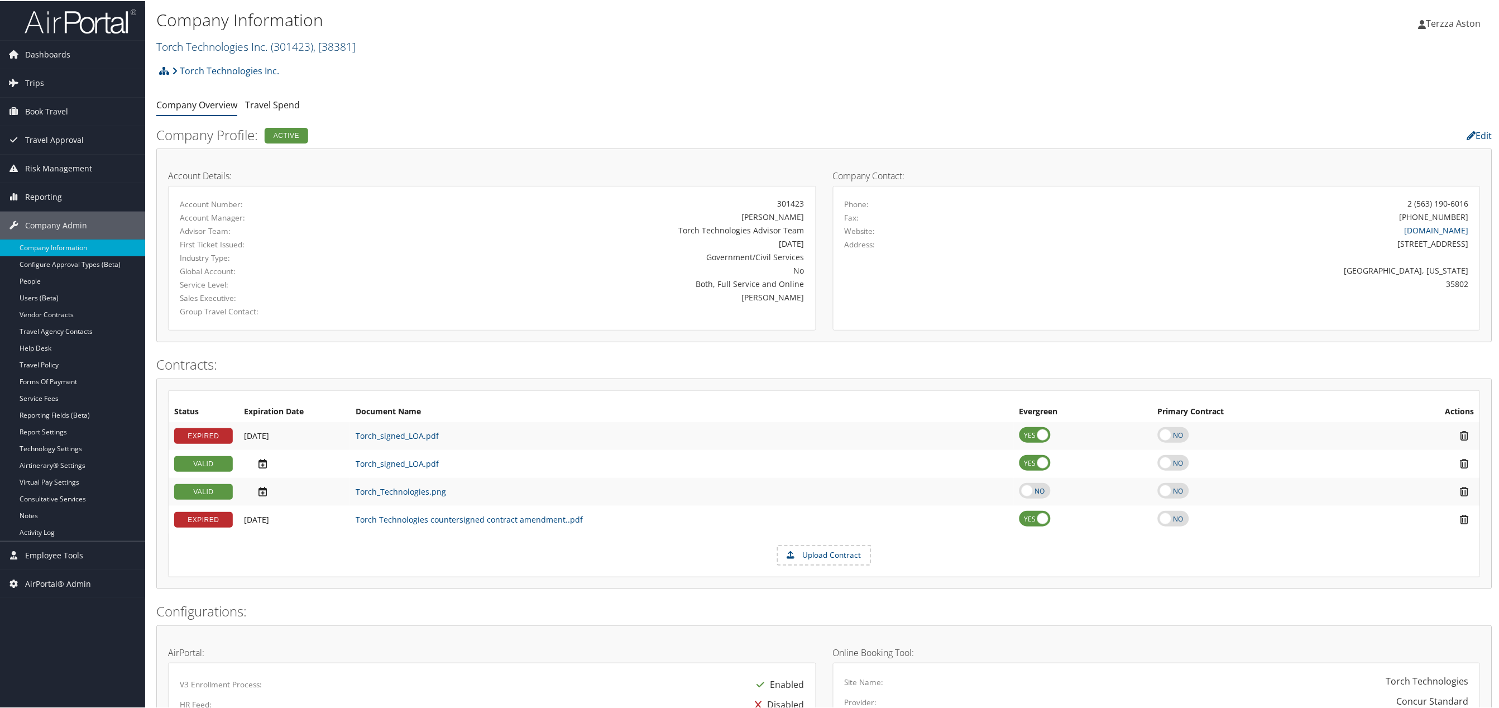
click at [199, 46] on link "Torch Technologies Inc. ( 301423 ) , [ 38381 ]" at bounding box center [255, 45] width 199 height 15
click at [205, 63] on input "search" at bounding box center [230, 66] width 147 height 21
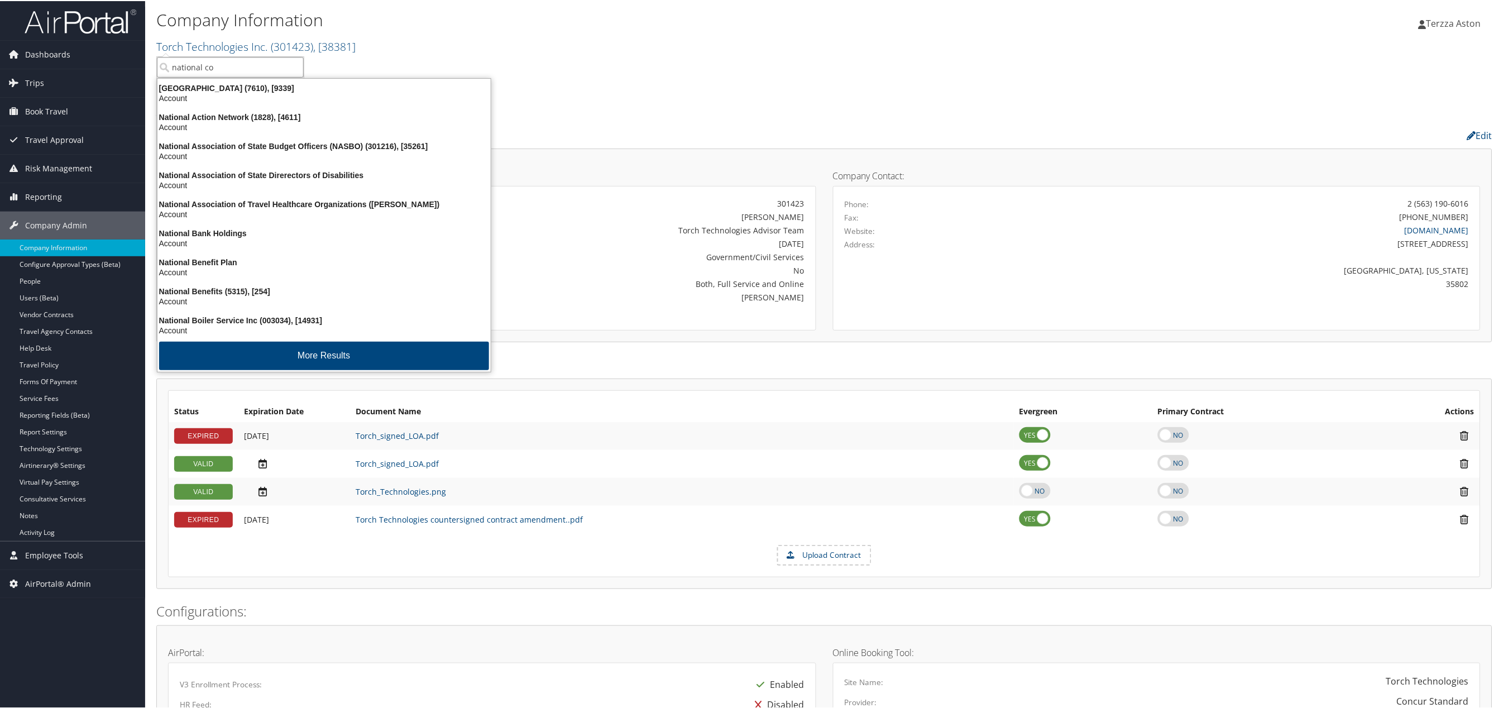
type input "national con"
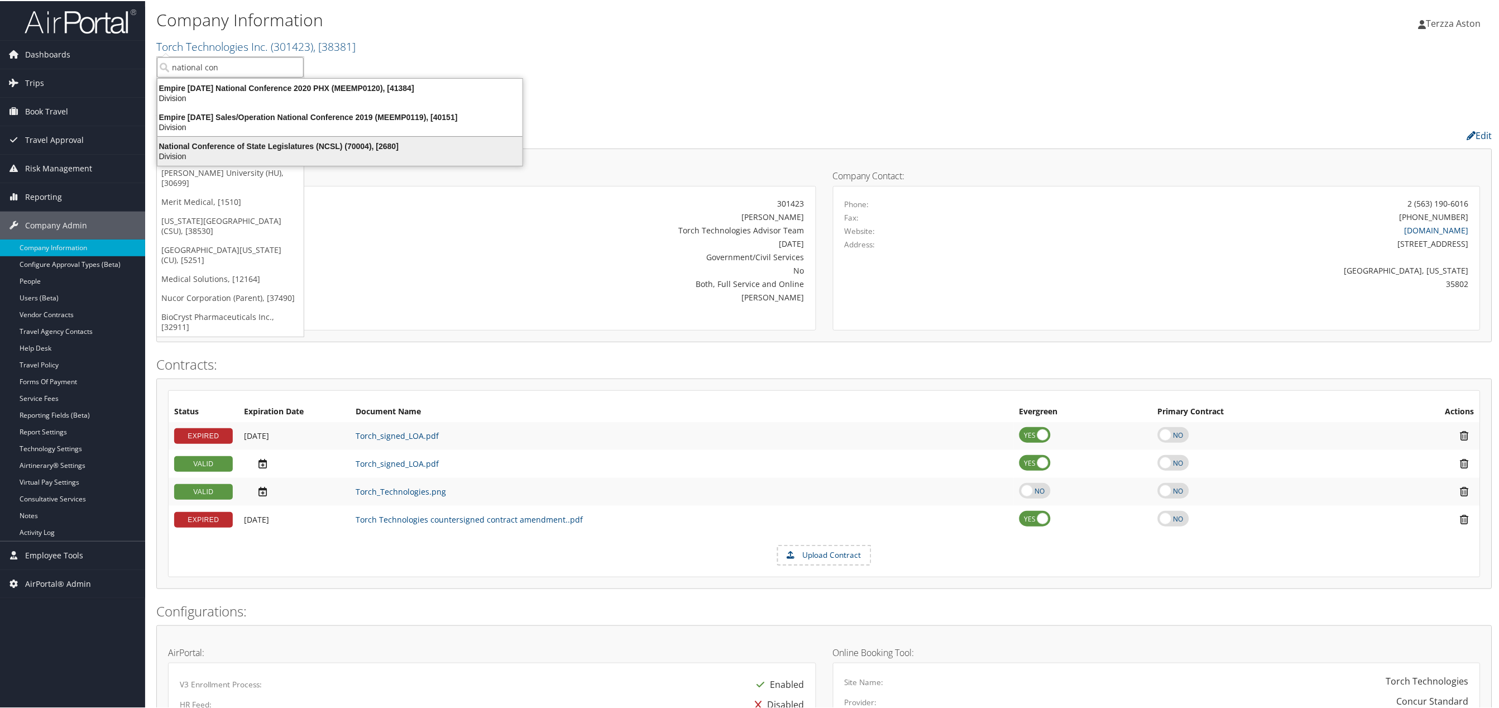
click at [246, 150] on div "Division" at bounding box center [340, 155] width 378 height 10
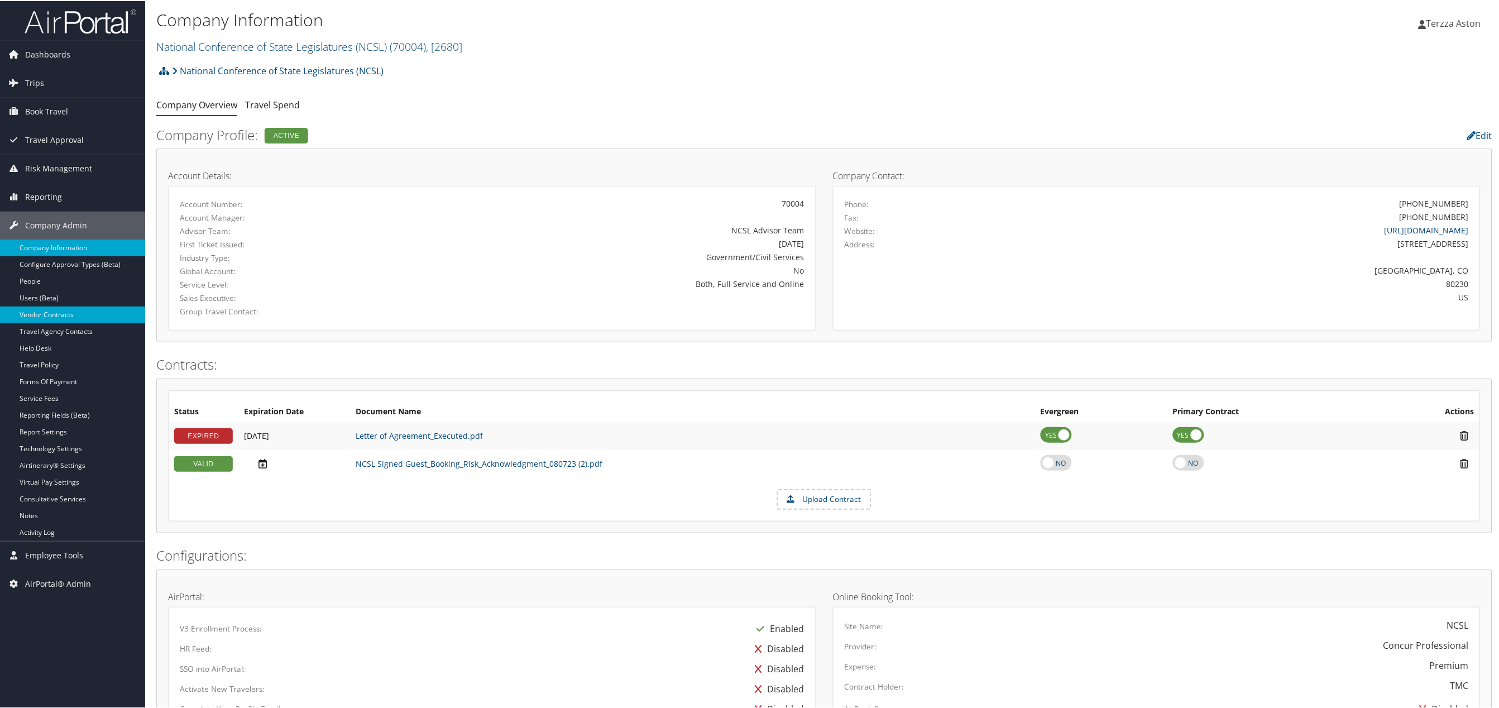
click at [88, 321] on link "Vendor Contracts" at bounding box center [72, 313] width 145 height 17
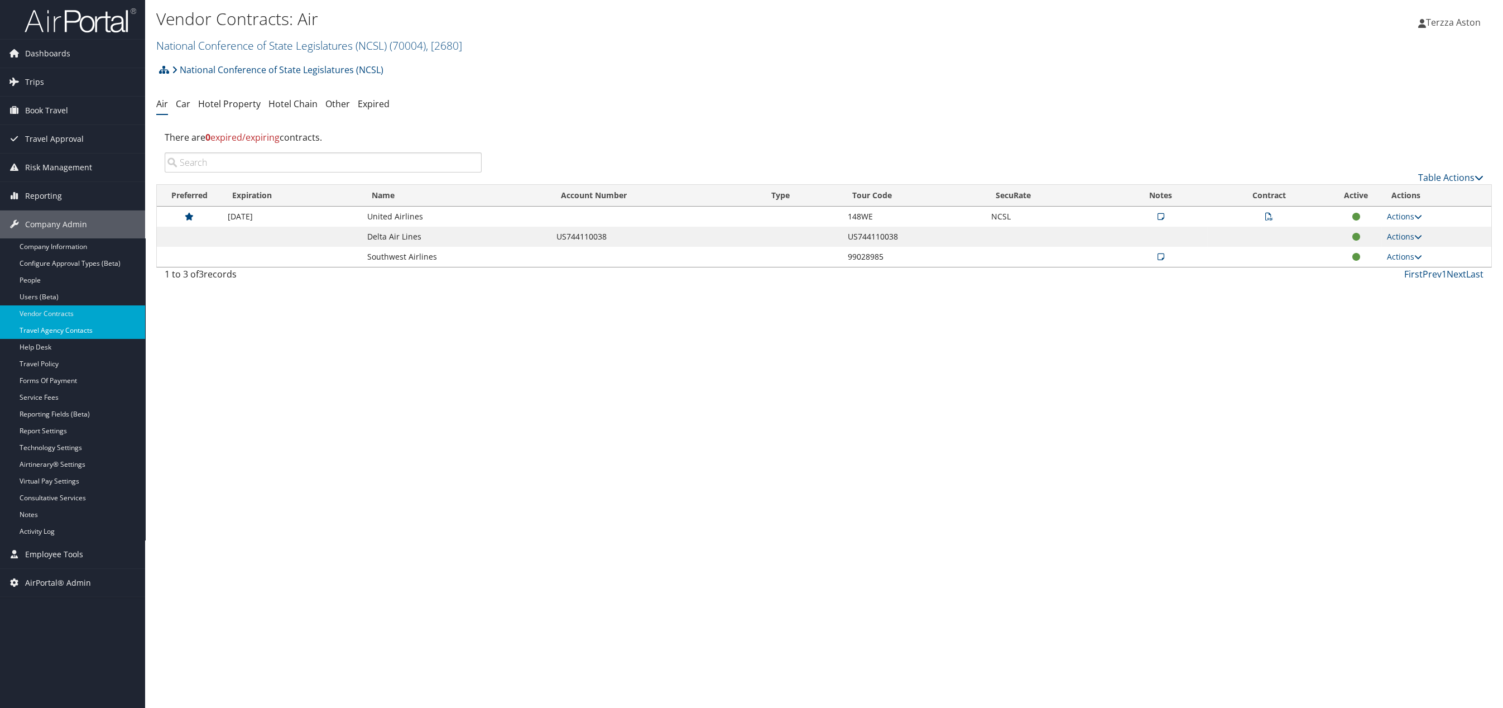
click at [73, 332] on link "Travel Agency Contacts" at bounding box center [72, 330] width 145 height 17
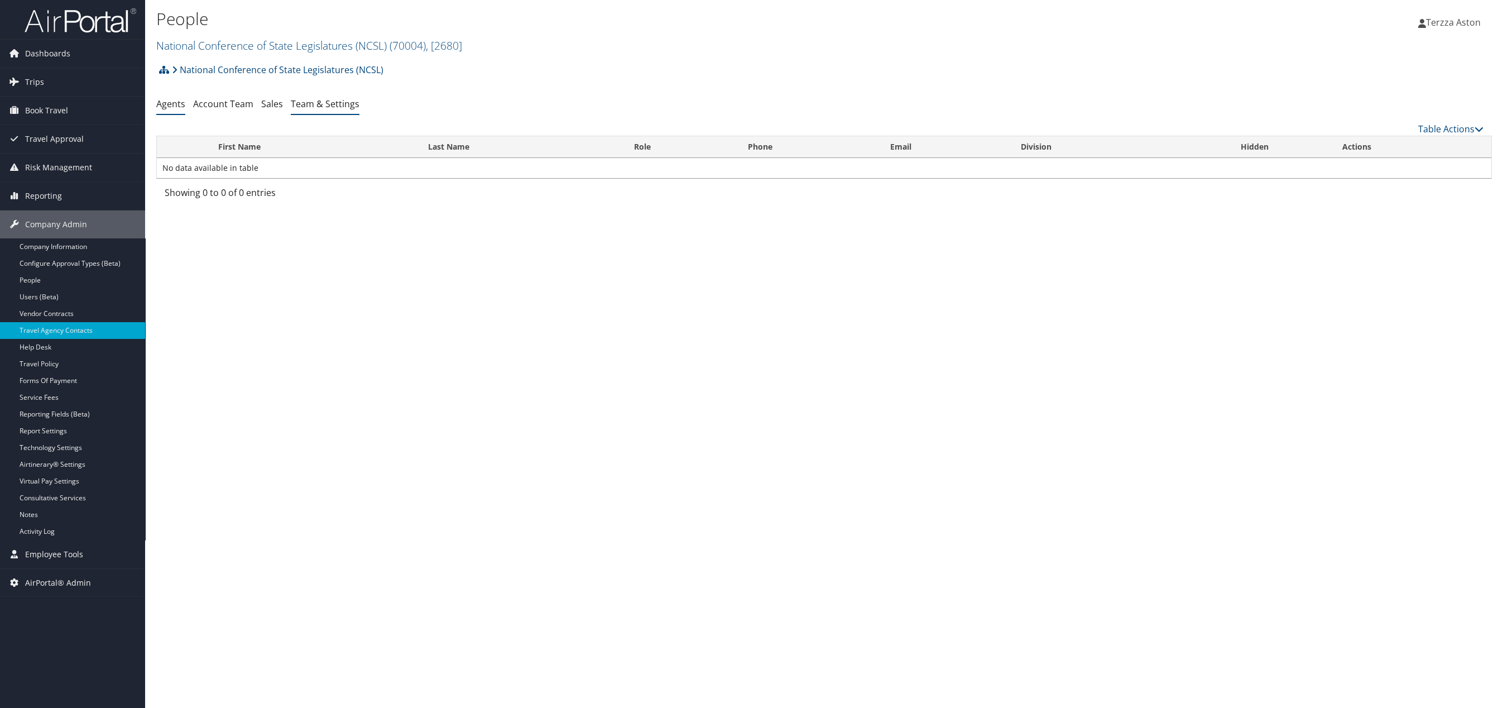
click at [327, 103] on link "Team & Settings" at bounding box center [325, 104] width 69 height 12
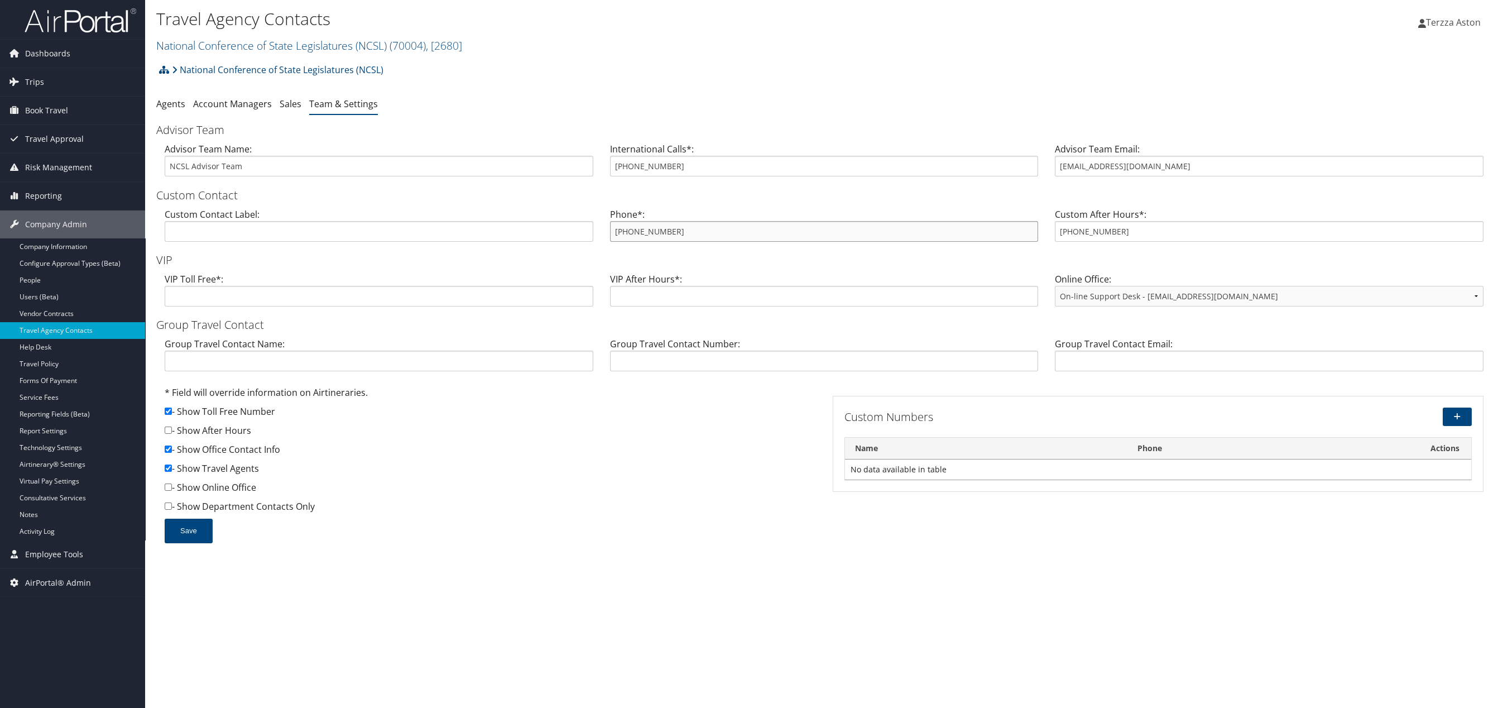
drag, startPoint x: 614, startPoint y: 232, endPoint x: 688, endPoint y: 230, distance: 74.3
click at [688, 230] on input "800-360-5044" at bounding box center [824, 231] width 429 height 21
click at [30, 247] on link "Company Information" at bounding box center [72, 246] width 145 height 17
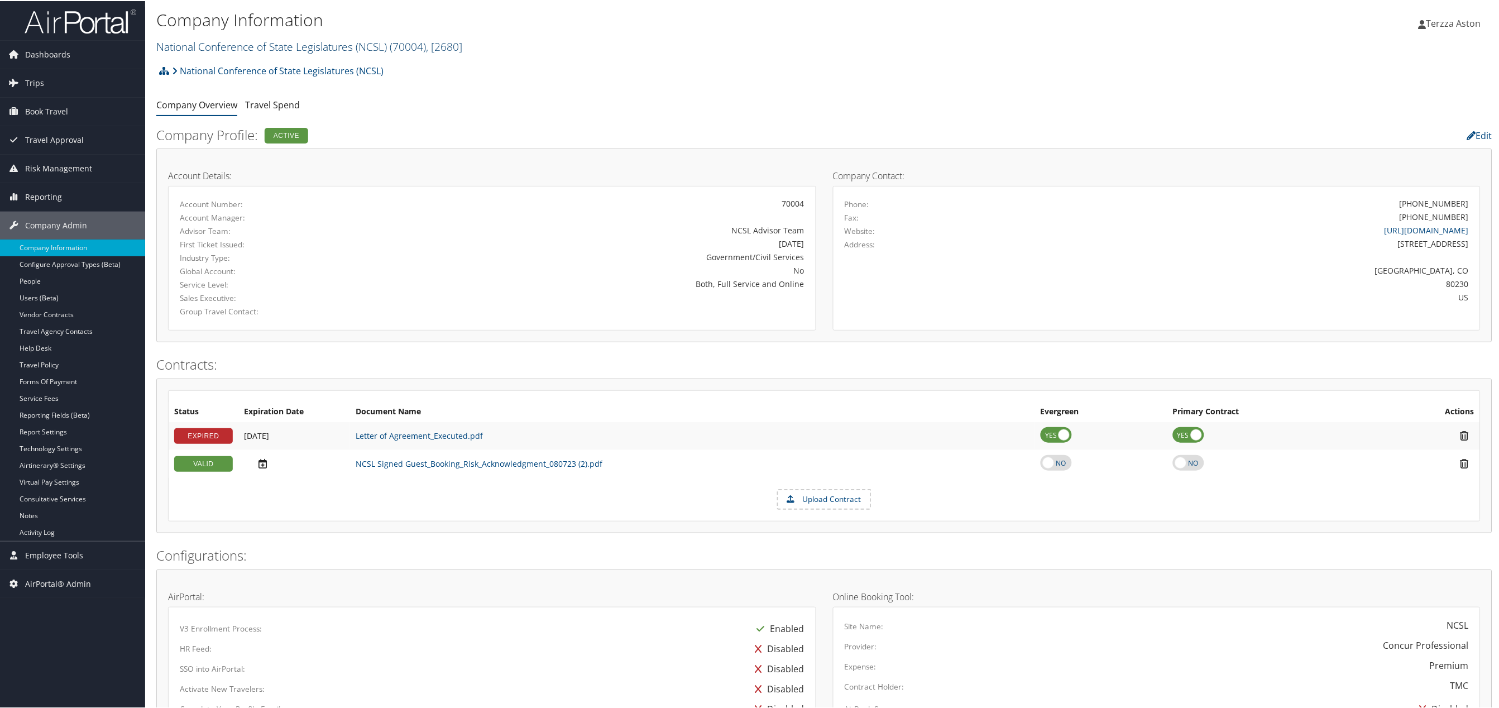
click at [195, 44] on link "National Conference of State Legislatures (NCSL) ( 70004 ) , [ 2680 ]" at bounding box center [309, 45] width 306 height 15
click at [194, 60] on input "search" at bounding box center [230, 66] width 147 height 21
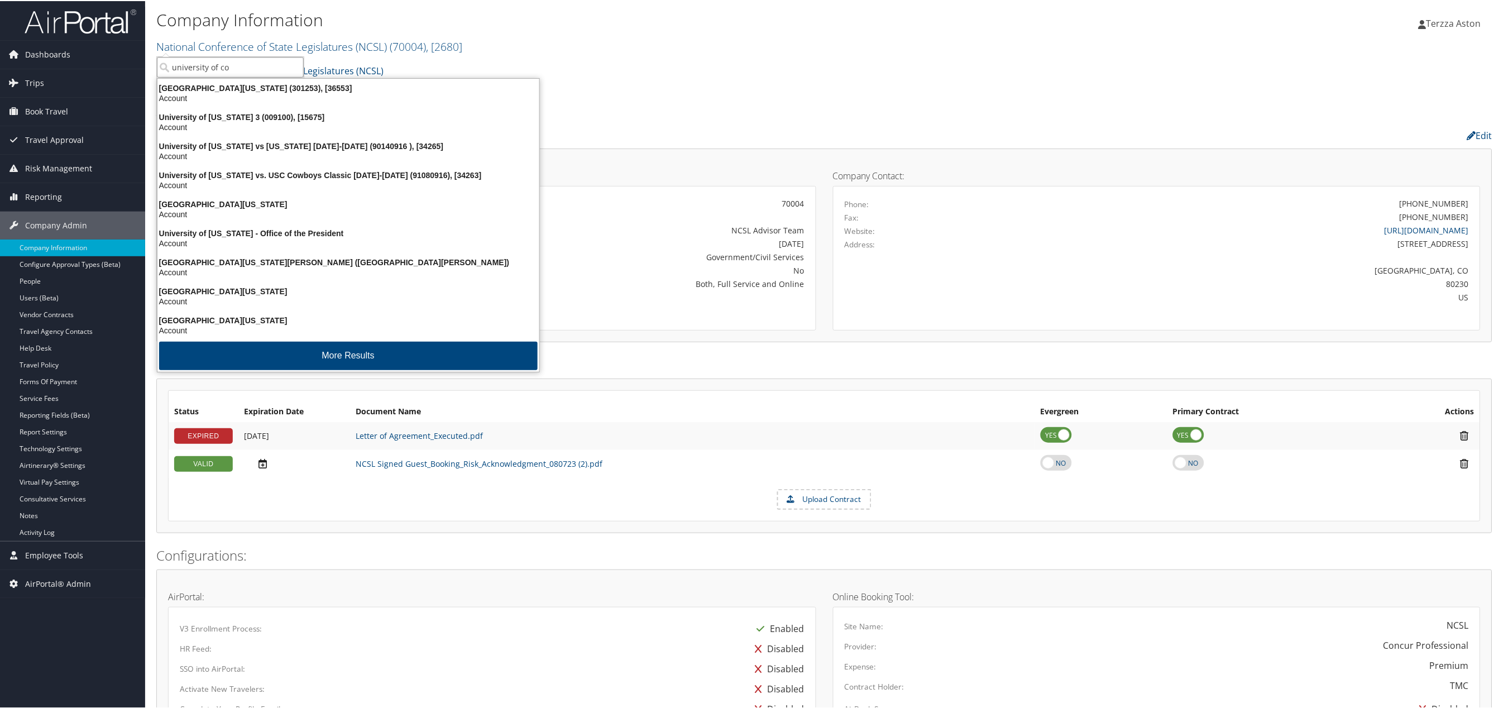
type input "university of col"
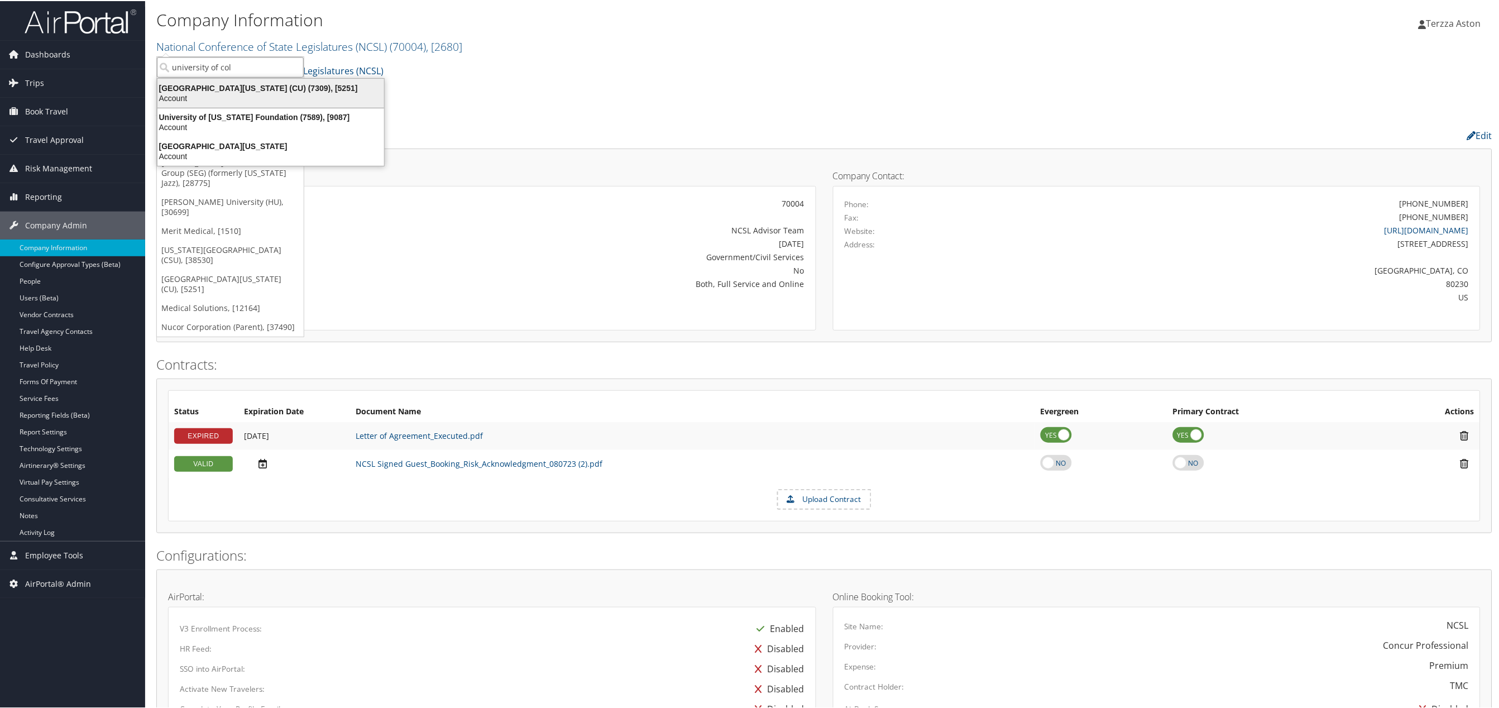
click at [236, 90] on div "University of Colorado (CU) (7309), [5251]" at bounding box center [271, 87] width 240 height 10
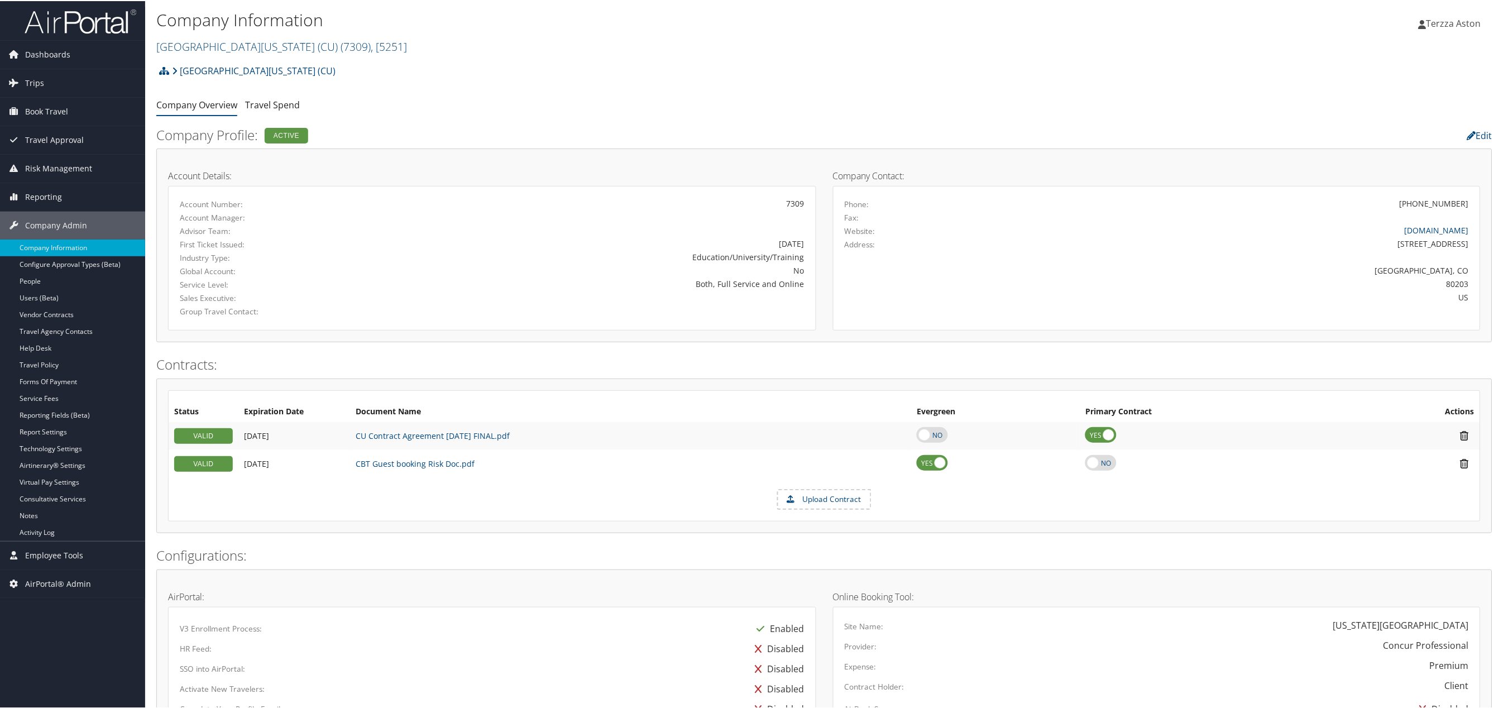
click at [65, 335] on link "Travel Agency Contacts" at bounding box center [72, 330] width 145 height 17
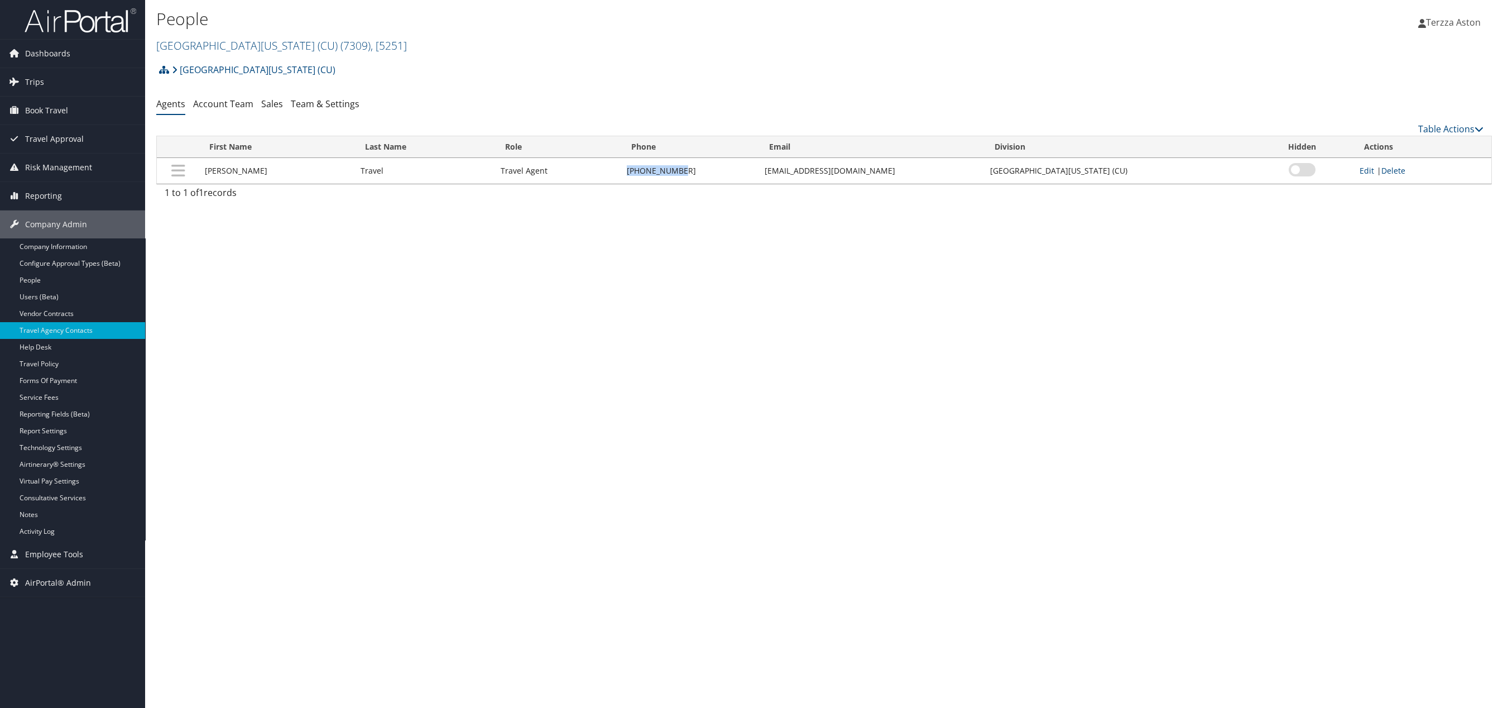
drag, startPoint x: 620, startPoint y: 165, endPoint x: 688, endPoint y: 161, distance: 68.2
click at [688, 161] on tr "[PERSON_NAME] Travel Travel Agent [PHONE_NUMBER] [EMAIL_ADDRESS][DOMAIN_NAME] […" at bounding box center [824, 171] width 1335 height 26
copy tr "[PHONE_NUMBER]"
